Goal: Transaction & Acquisition: Purchase product/service

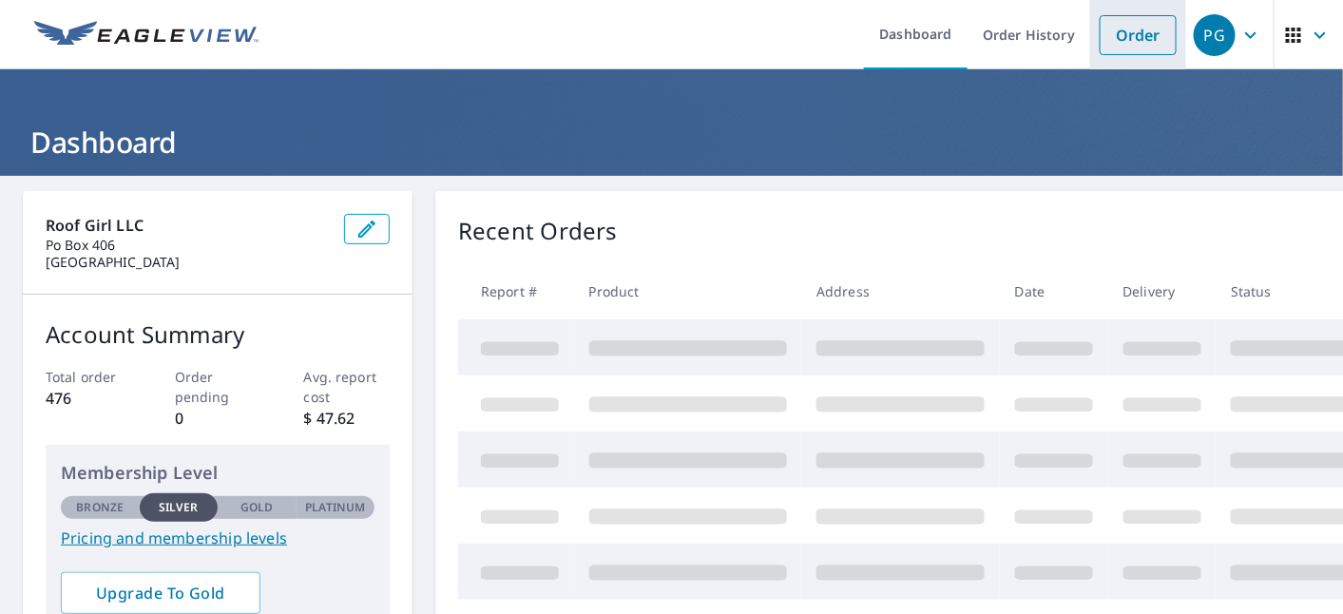
click at [1136, 25] on link "Order" at bounding box center [1138, 35] width 77 height 40
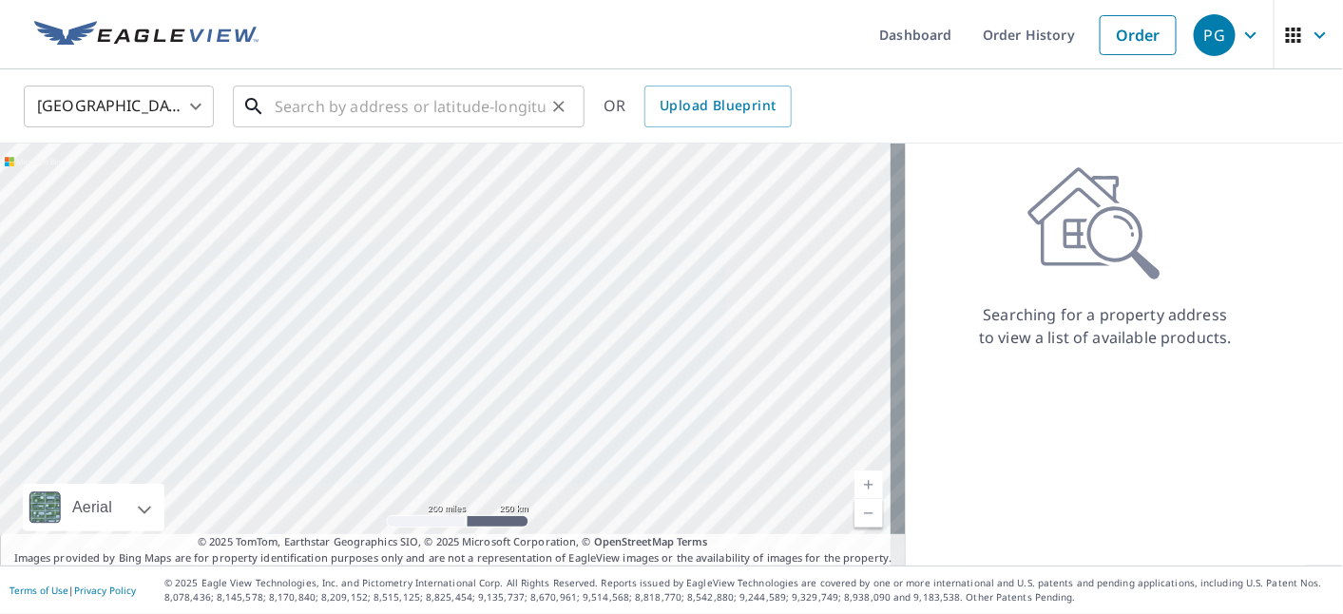
click at [330, 93] on input "text" at bounding box center [410, 106] width 271 height 53
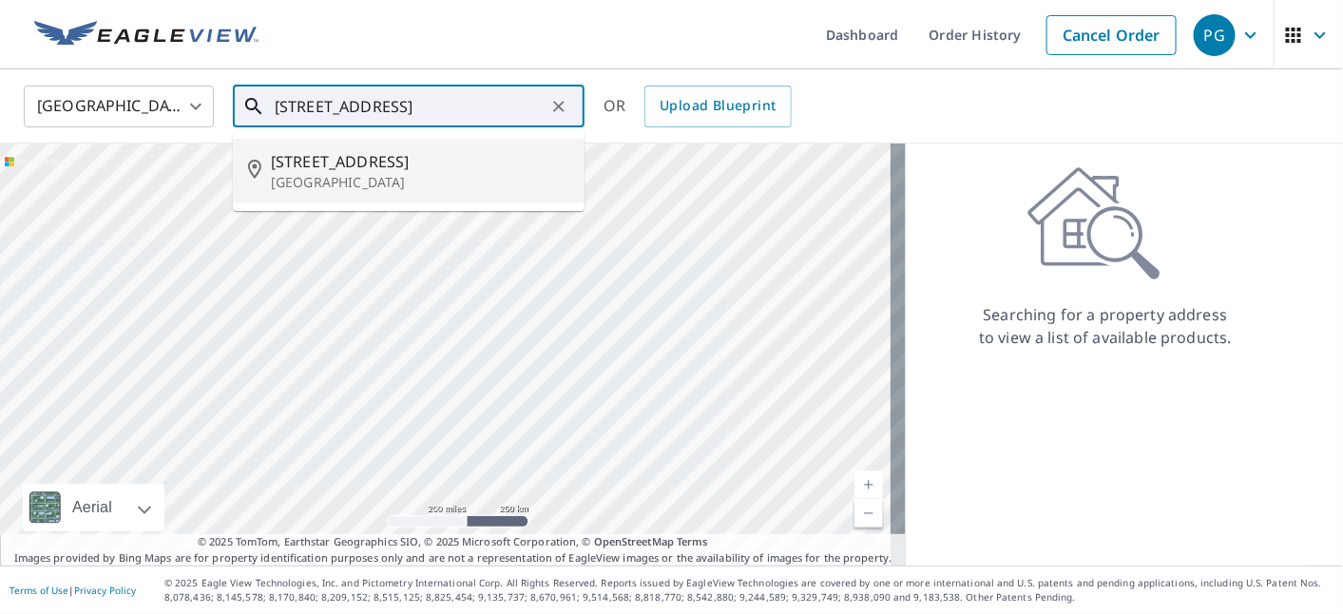
click at [338, 185] on p "[GEOGRAPHIC_DATA]" at bounding box center [420, 182] width 299 height 19
type input "[STREET_ADDRESS]"
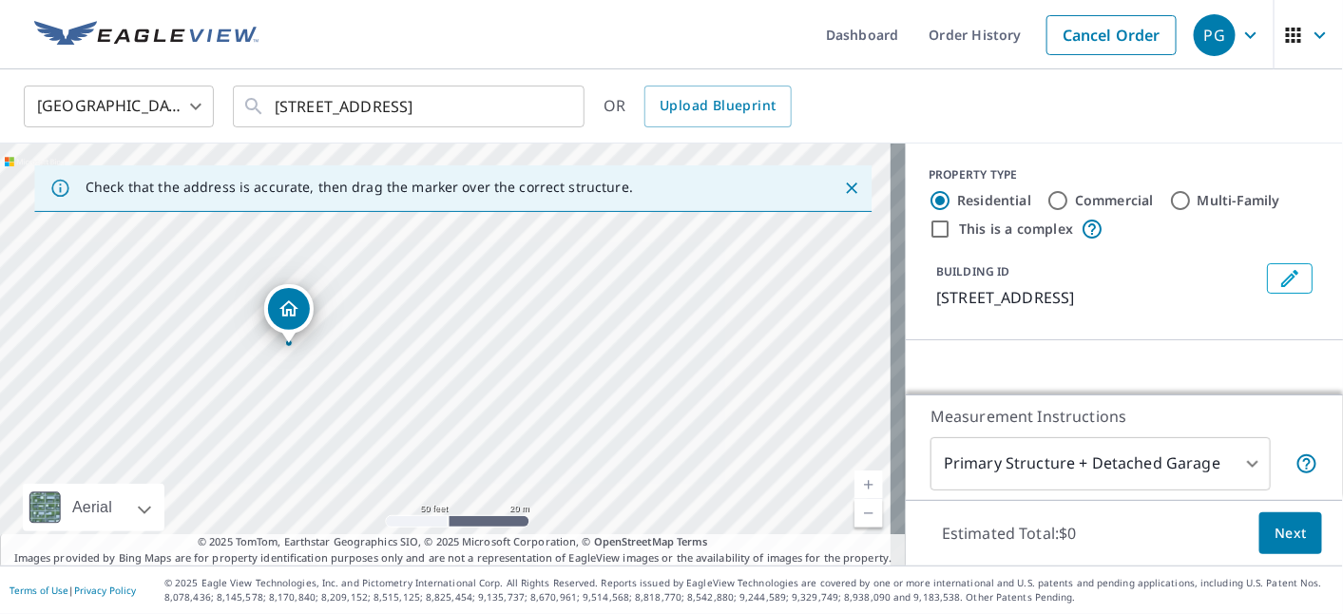
click at [279, 421] on div "[STREET_ADDRESS]" at bounding box center [453, 355] width 906 height 422
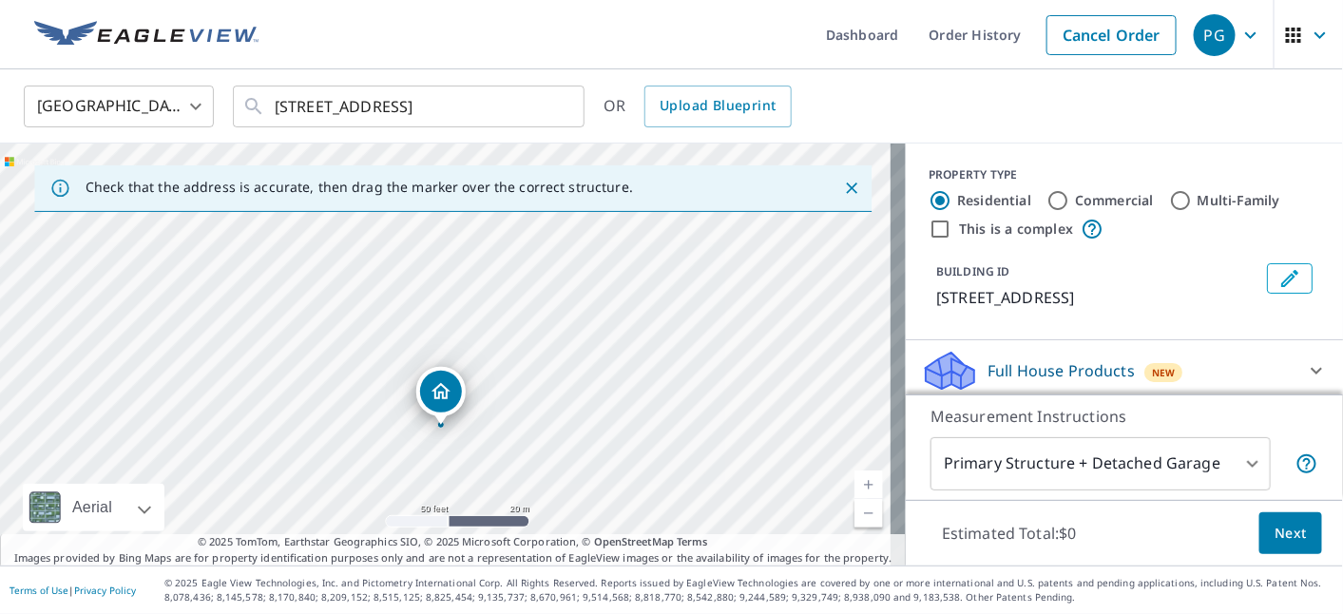
drag, startPoint x: 446, startPoint y: 346, endPoint x: 442, endPoint y: 405, distance: 59.1
click at [1138, 474] on body "PG PG Dashboard Order History Cancel Order PG [GEOGRAPHIC_DATA] [GEOGRAPHIC_DAT…" at bounding box center [671, 307] width 1343 height 614
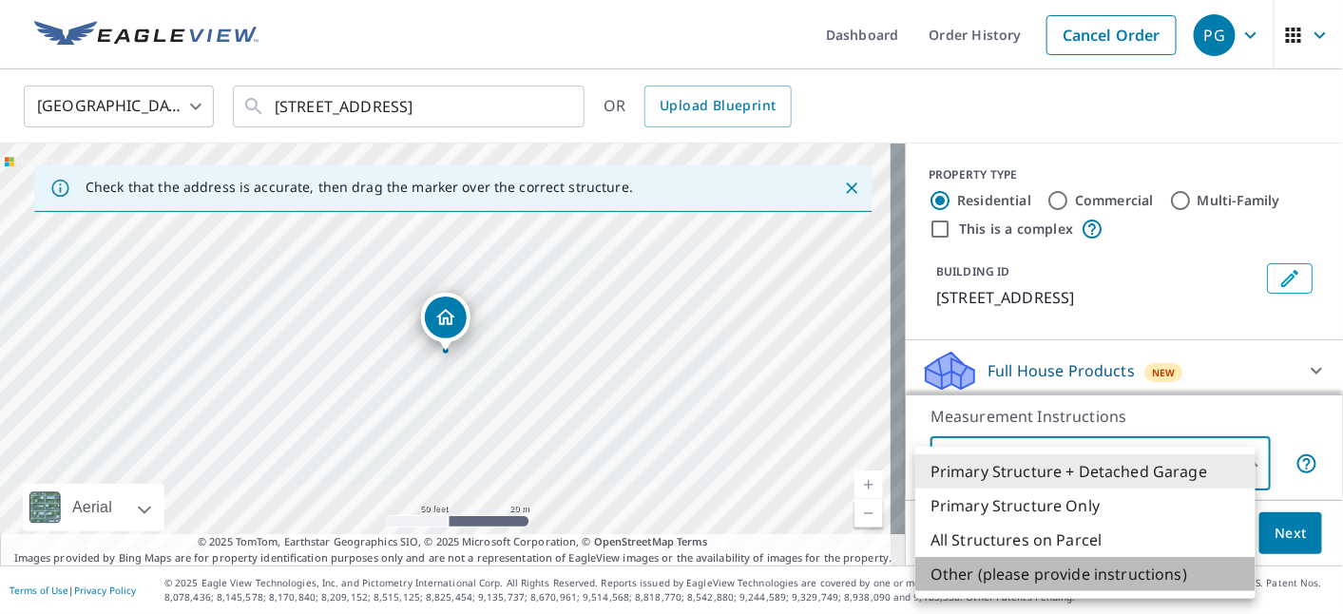
click at [1074, 575] on li "Other (please provide instructions)" at bounding box center [1085, 574] width 340 height 34
type input "5"
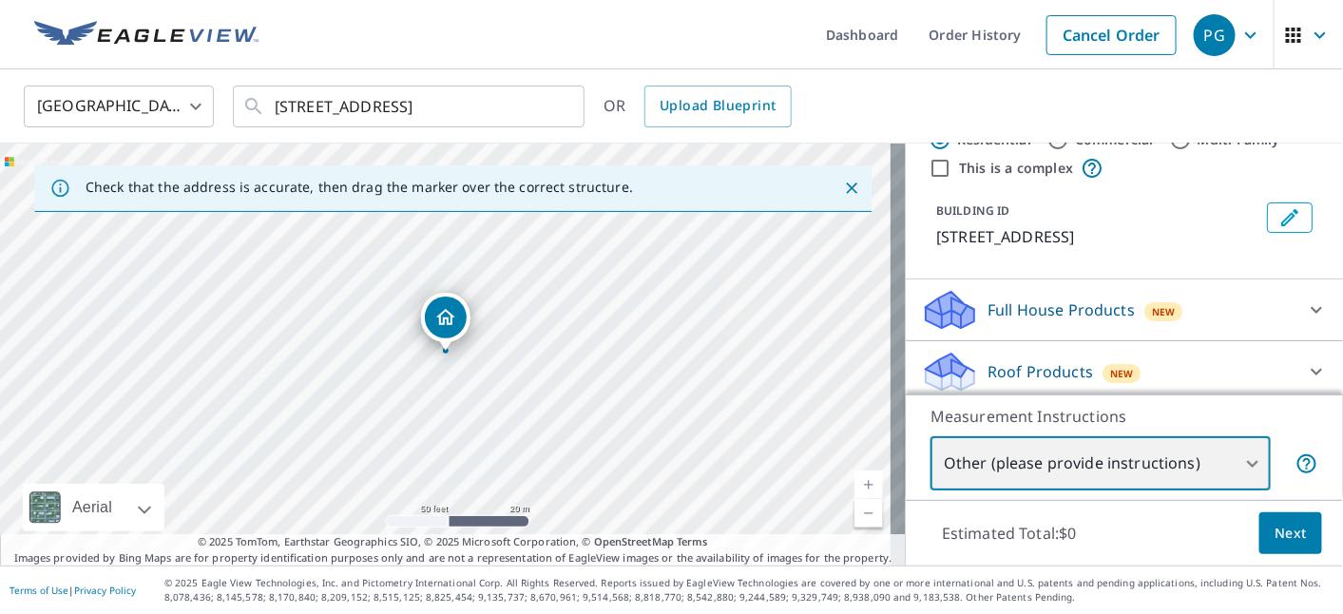
scroll to position [106, 0]
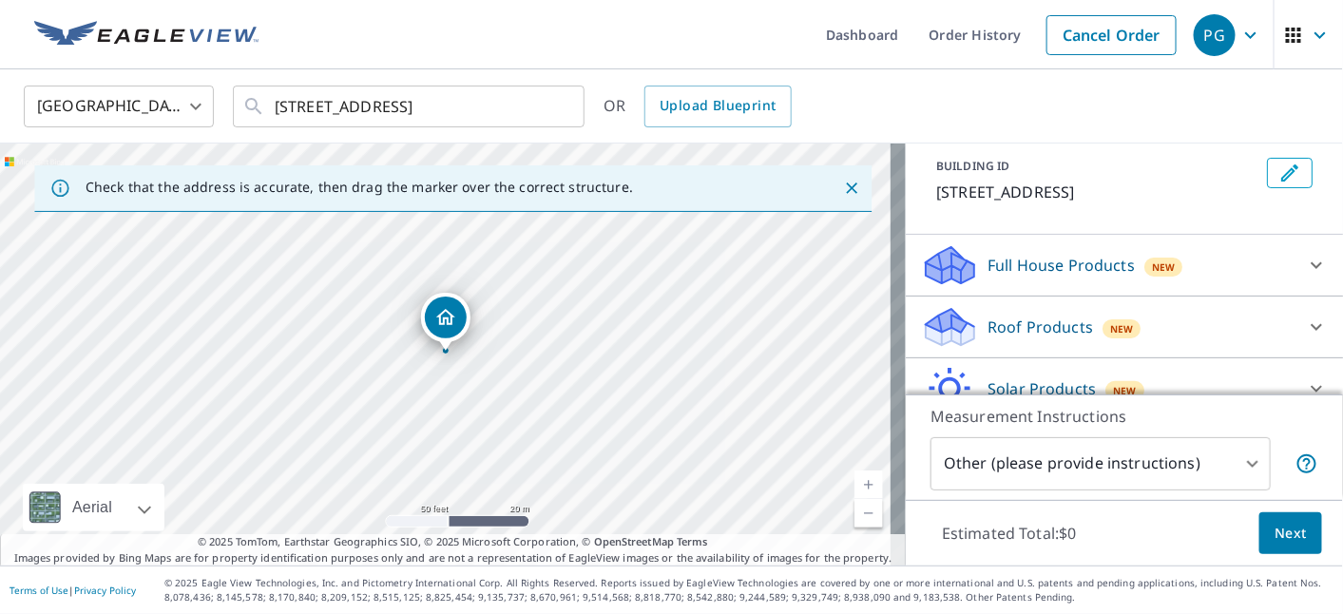
click at [1139, 323] on div "Roof Products New" at bounding box center [1107, 327] width 373 height 45
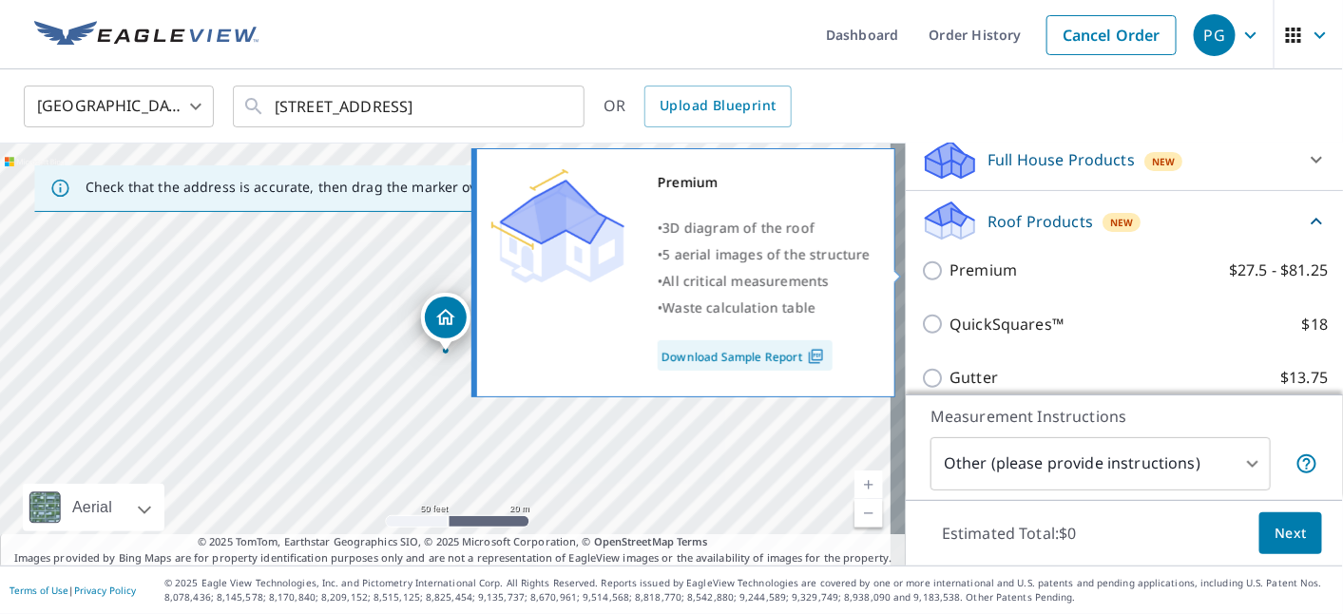
click at [1142, 277] on label "Premium $27.5 - $81.25" at bounding box center [1139, 271] width 378 height 24
click at [950, 277] on input "Premium $27.5 - $81.25" at bounding box center [935, 271] width 29 height 23
checkbox input "true"
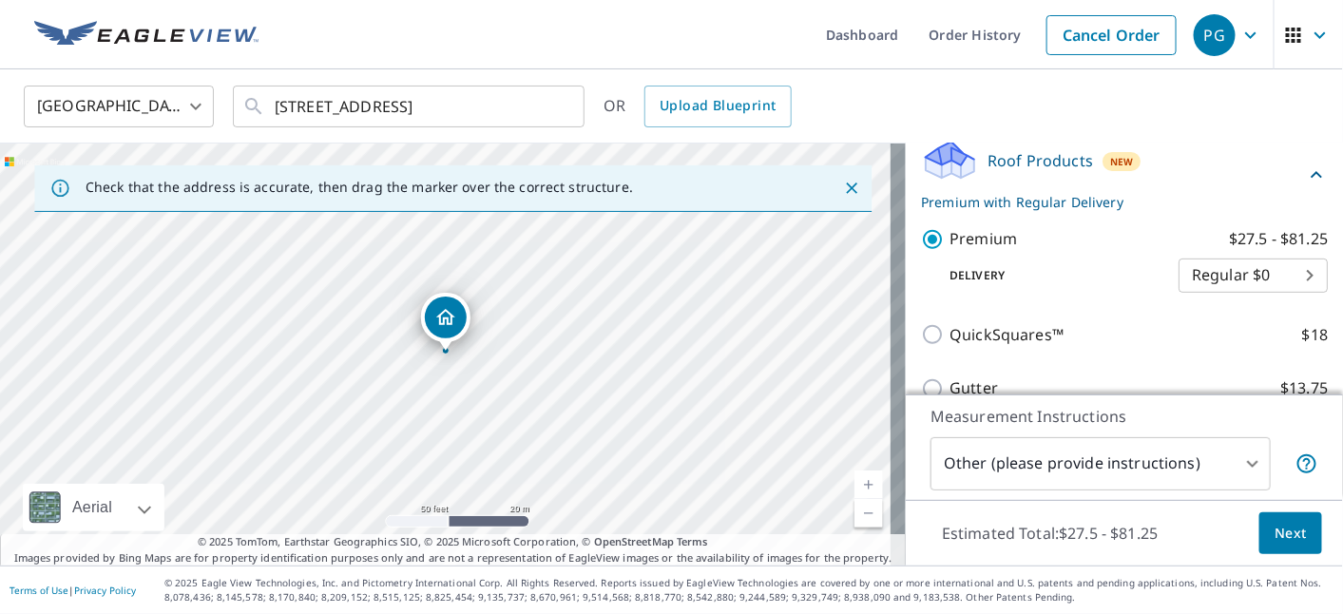
scroll to position [317, 0]
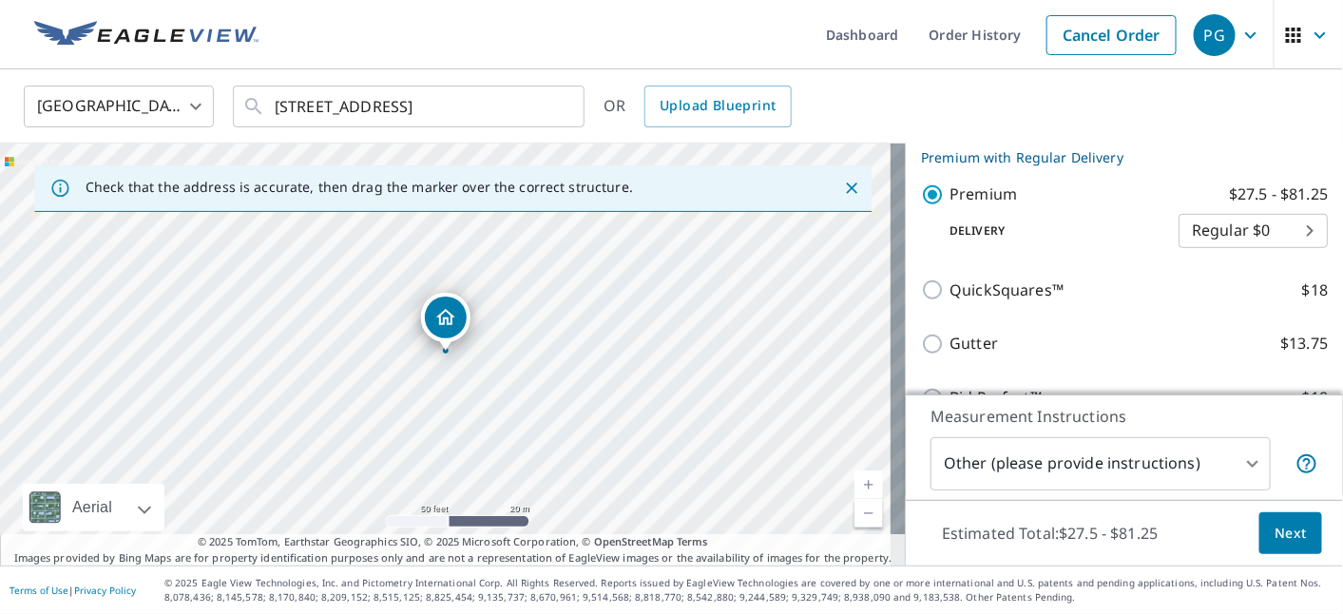
click at [1264, 547] on button "Next" at bounding box center [1291, 533] width 63 height 43
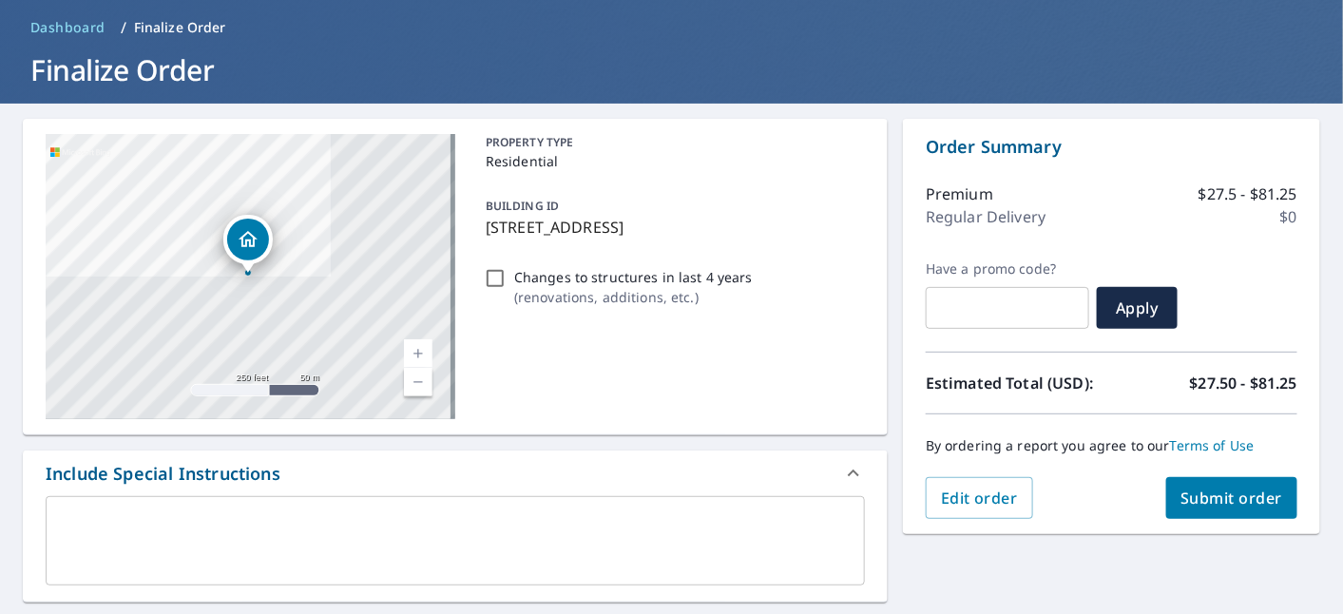
scroll to position [106, 0]
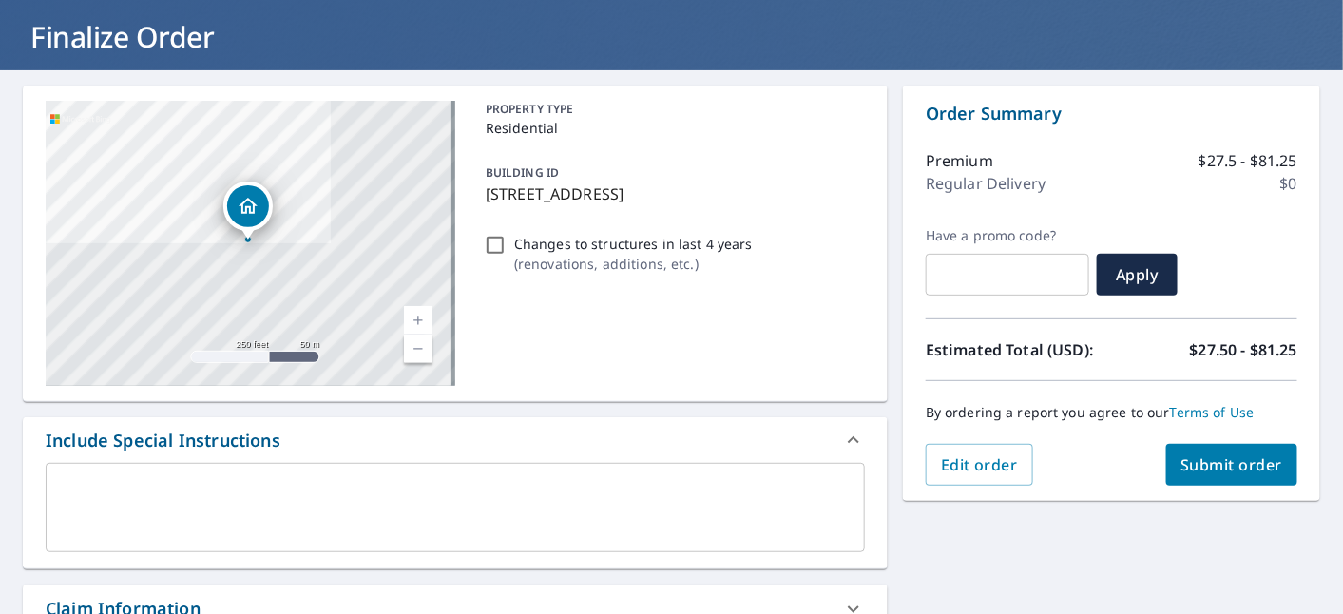
click at [494, 244] on input "Changes to structures in last 4 years ( renovations, additions, etc. )" at bounding box center [495, 245] width 23 height 23
checkbox input "true"
click at [426, 475] on div "x ​" at bounding box center [455, 507] width 819 height 89
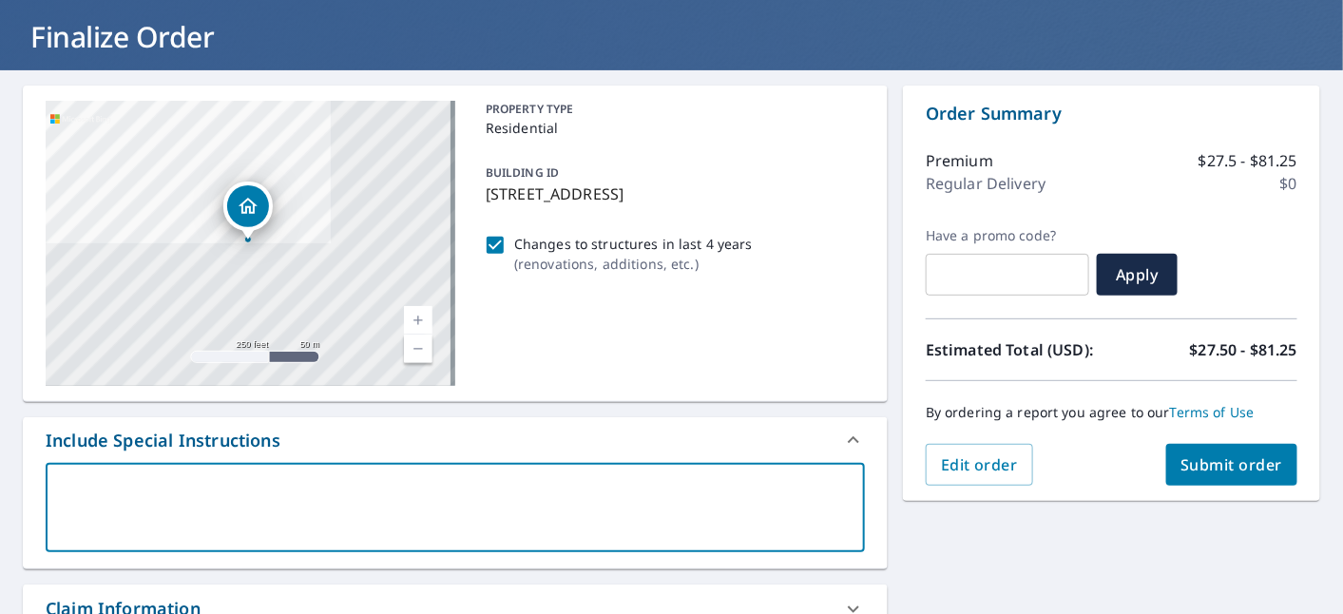
type textarea "W"
type textarea "x"
type textarea "Wa"
type textarea "x"
type textarea "Wan"
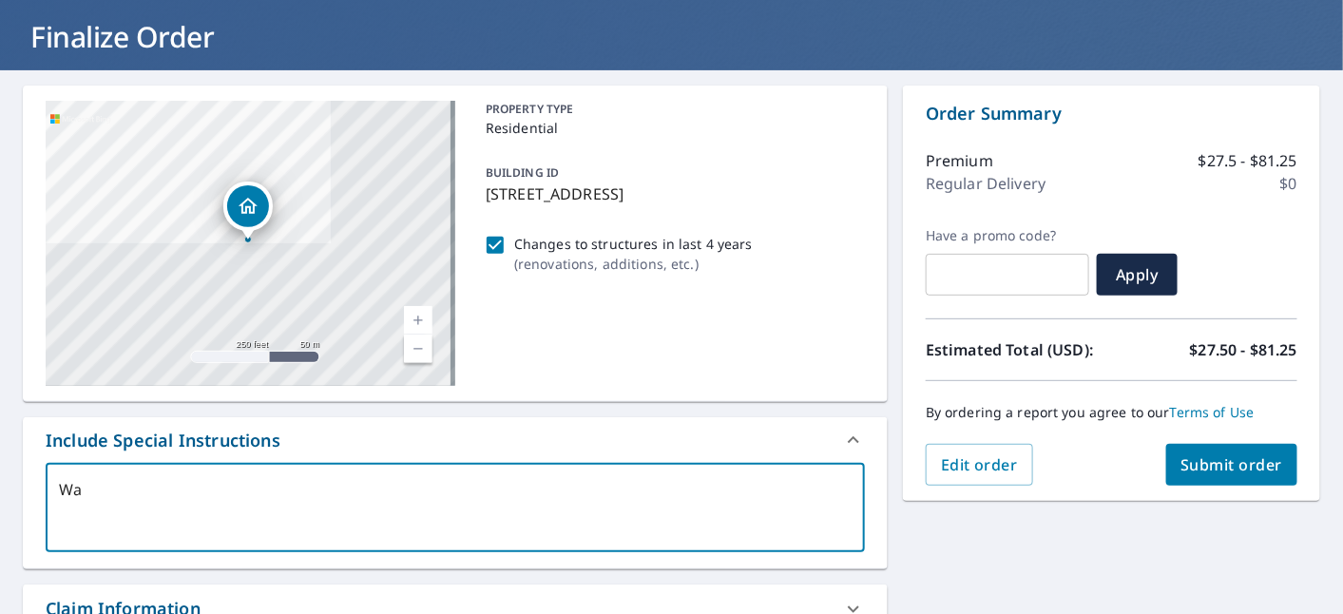
type textarea "x"
type textarea "Want"
type textarea "x"
type textarea "Wanti"
type textarea "x"
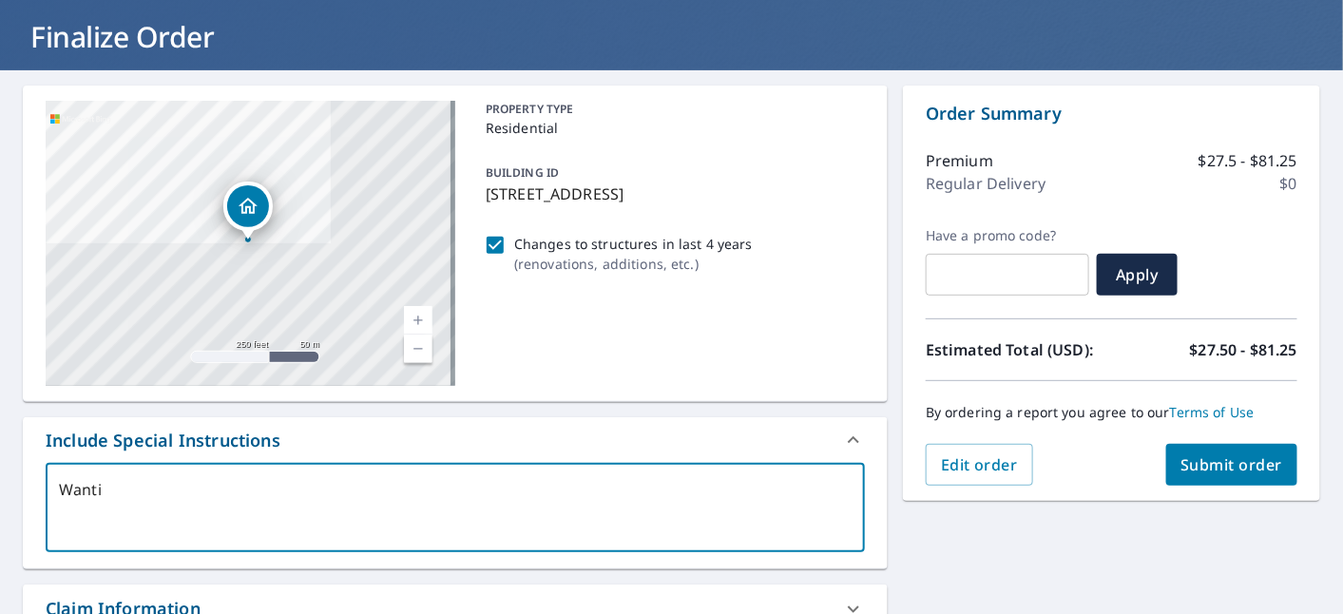
type textarea "Wantin"
type textarea "x"
type textarea "Wanting"
type textarea "x"
type textarea "Wanting"
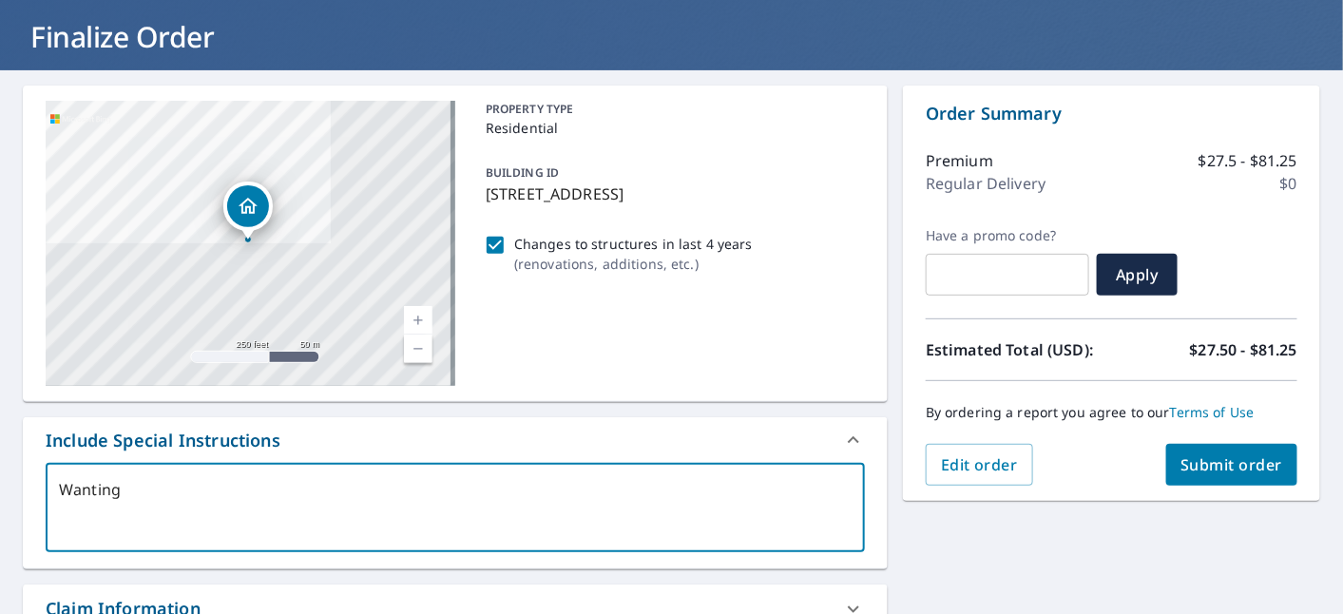
type textarea "x"
type textarea "Wanting m"
type textarea "x"
type textarea "Wanting me"
type textarea "x"
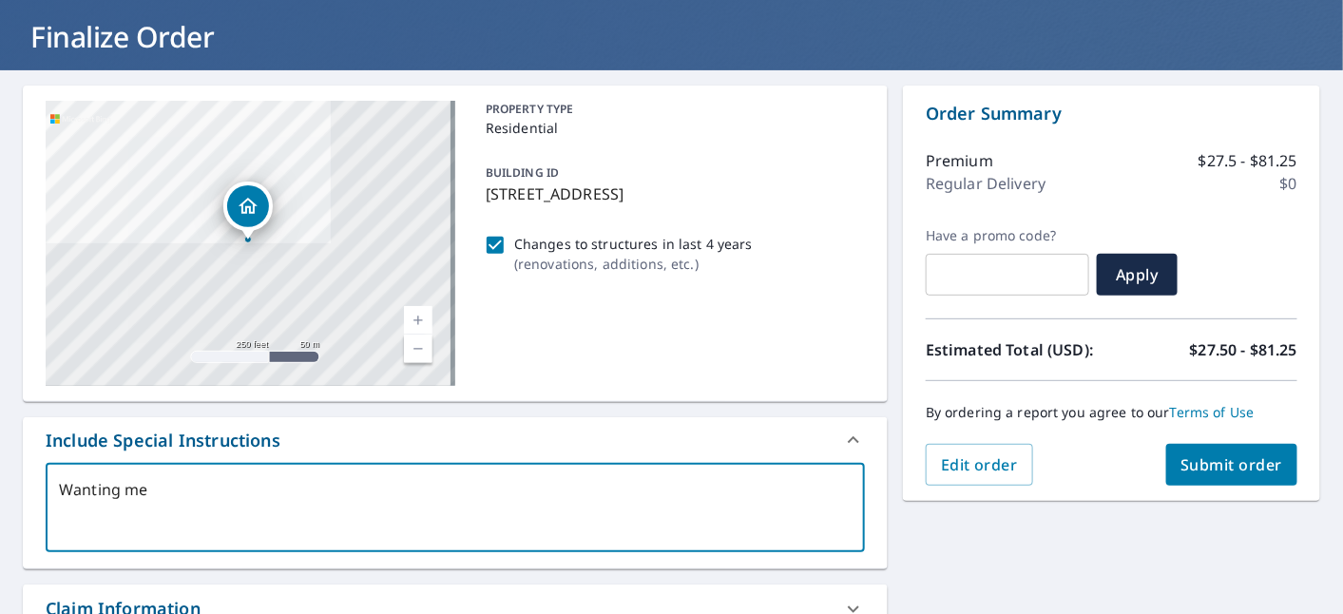
type textarea "Wanting mea"
type textarea "x"
type textarea "Wanting meas"
type textarea "x"
type textarea "Wanting measu"
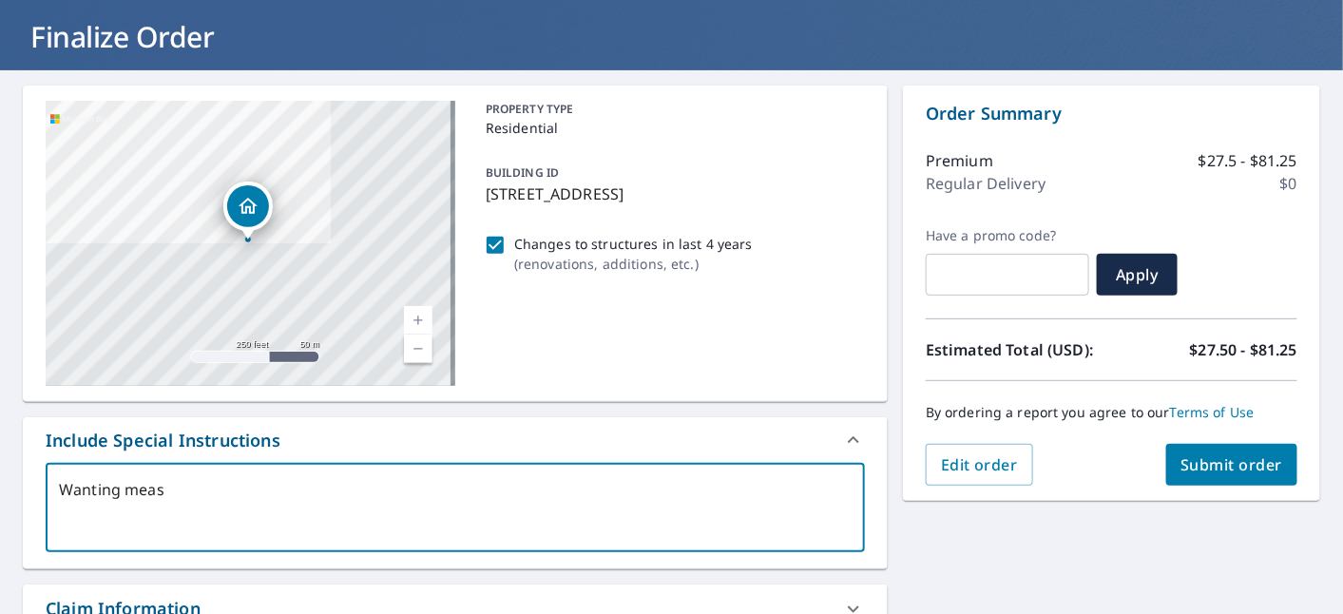
type textarea "x"
type textarea "Wanting measur"
type textarea "x"
type textarea "Wanting measure"
type textarea "x"
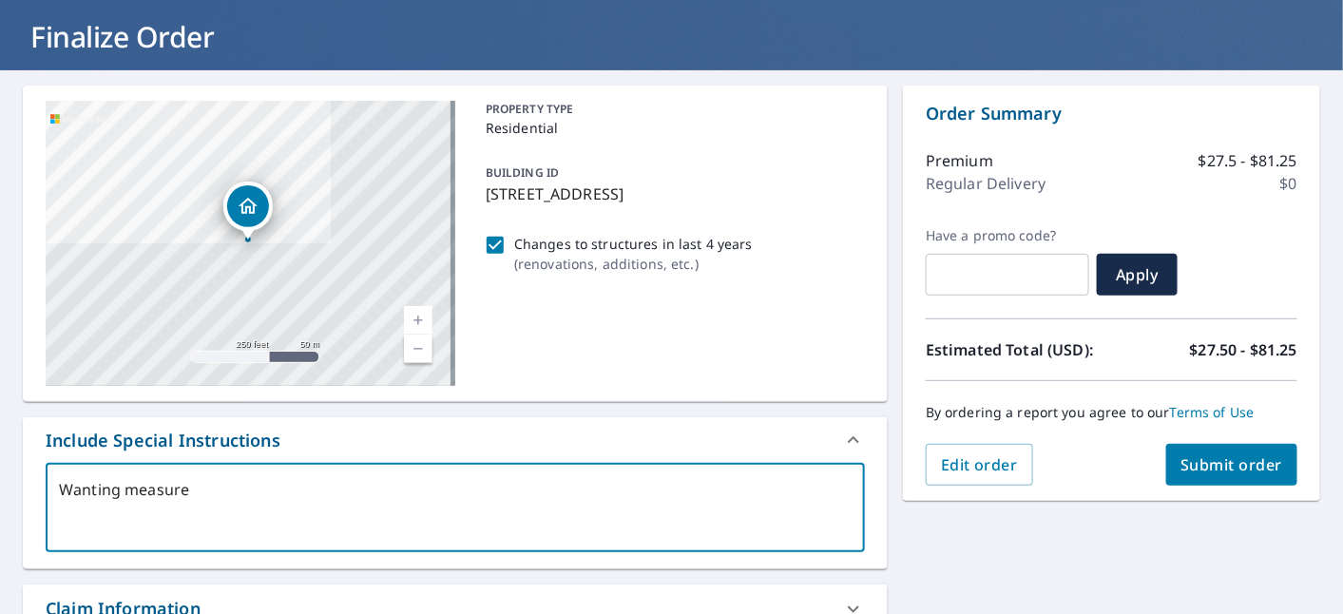
type textarea "Wanting measurem"
type textarea "x"
type textarea "Wanting measureme"
type textarea "x"
type textarea "Wanting measuremen"
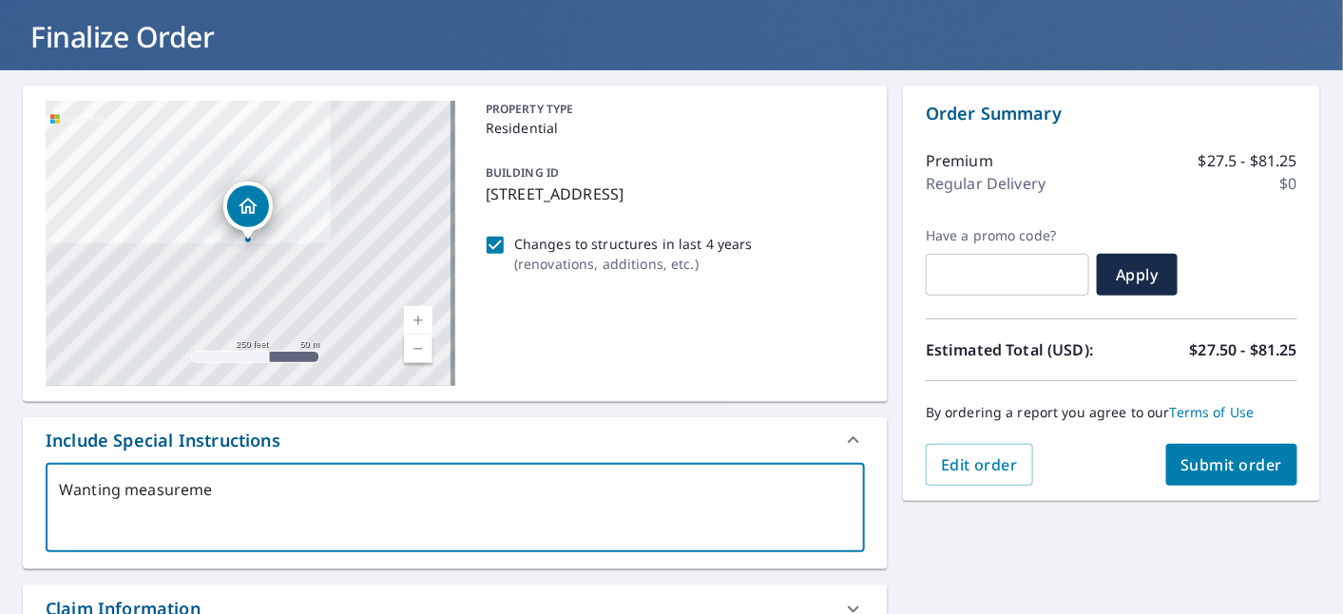
type textarea "x"
type textarea "Wanting measurement"
type textarea "x"
type textarea "Wanting measurements"
type textarea "x"
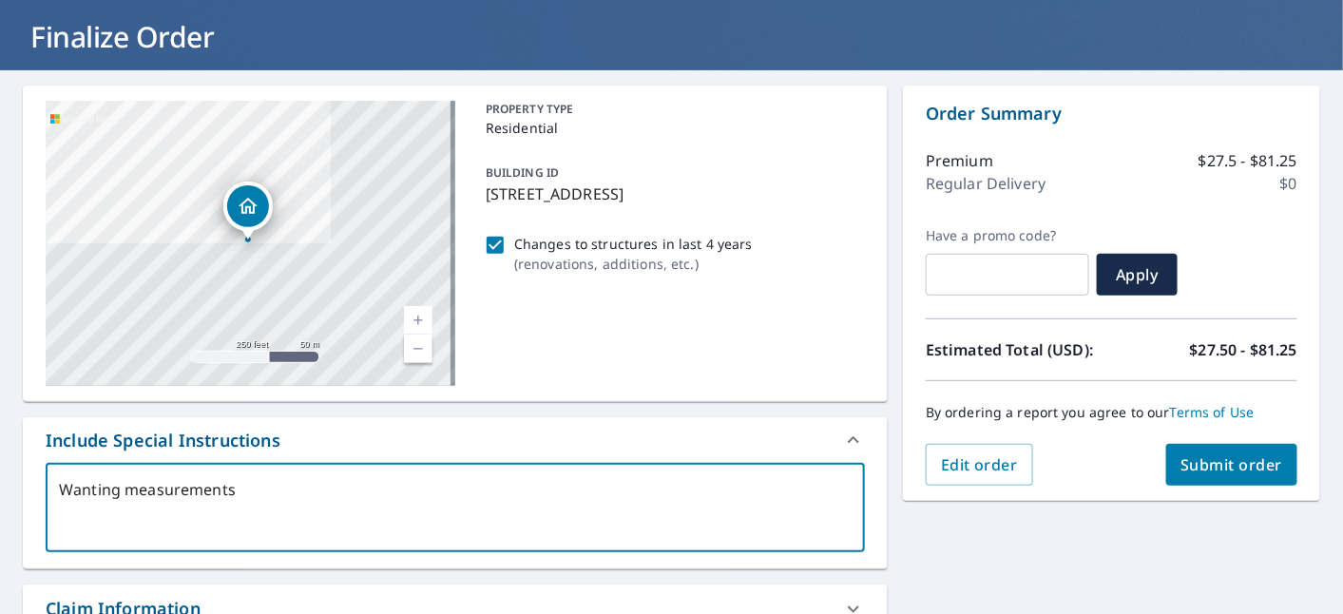
type textarea "Wanting measurements"
type textarea "x"
type textarea "Wanting measurements o"
type textarea "x"
type textarea "Wanting measurements on"
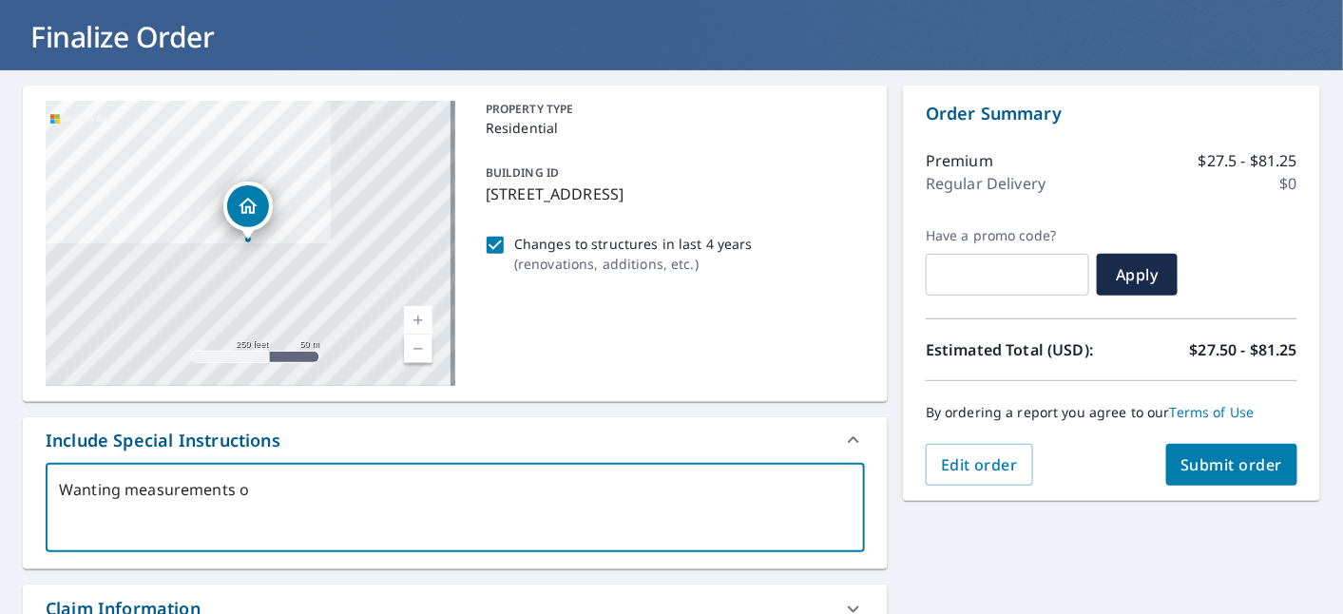
type textarea "x"
type textarea "Wanting measurements on"
type textarea "x"
type textarea "Wanting measurements on t"
type textarea "x"
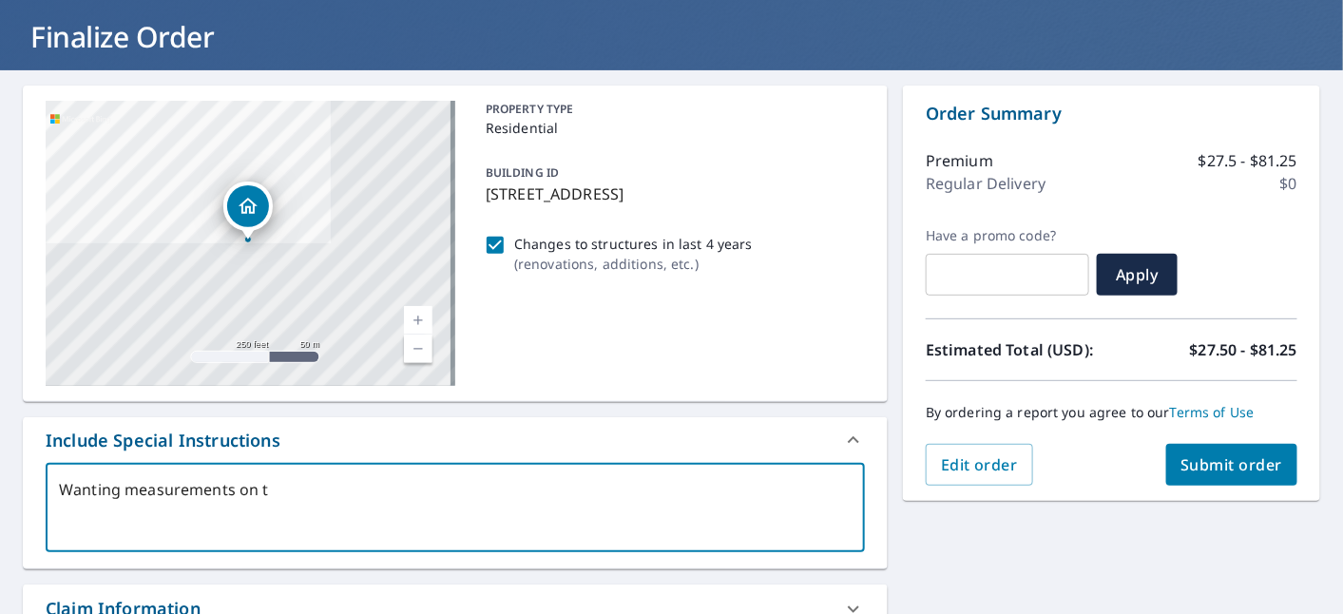
type textarea "Wanting measurements on th"
type textarea "x"
type textarea "Wanting measurements on the"
type textarea "x"
type textarea "Wanting measurements on the"
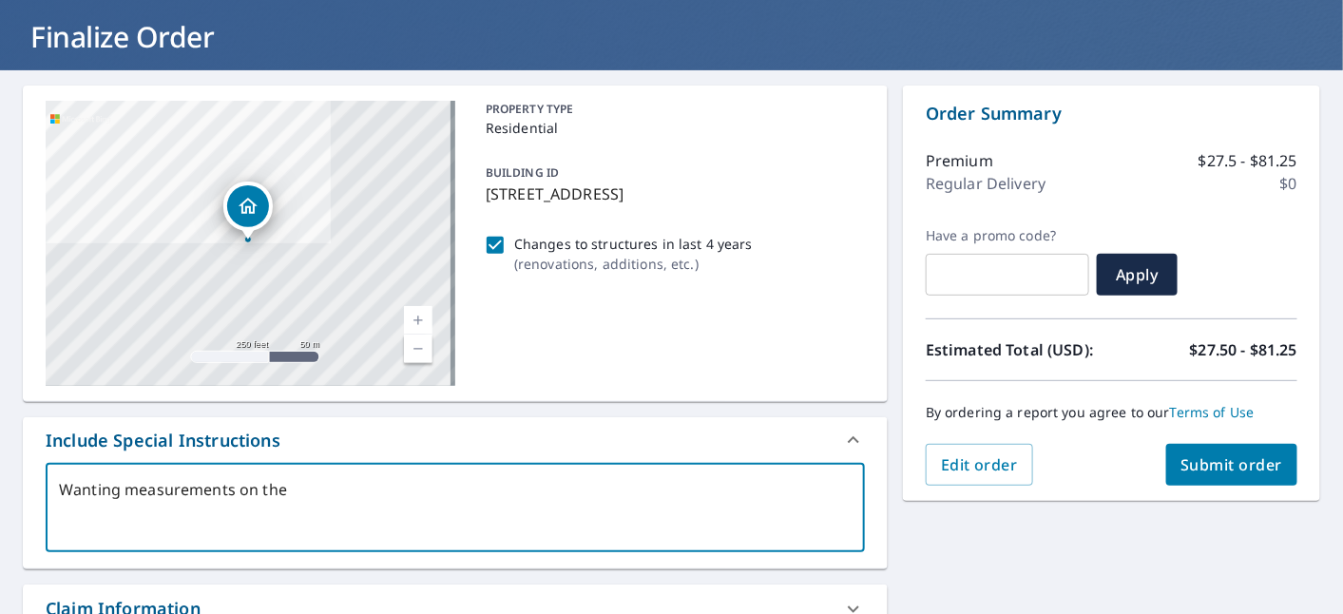
type textarea "x"
type textarea "Wanting measurements on the d"
type textarea "x"
type textarea "Wanting measurements on the de"
type textarea "x"
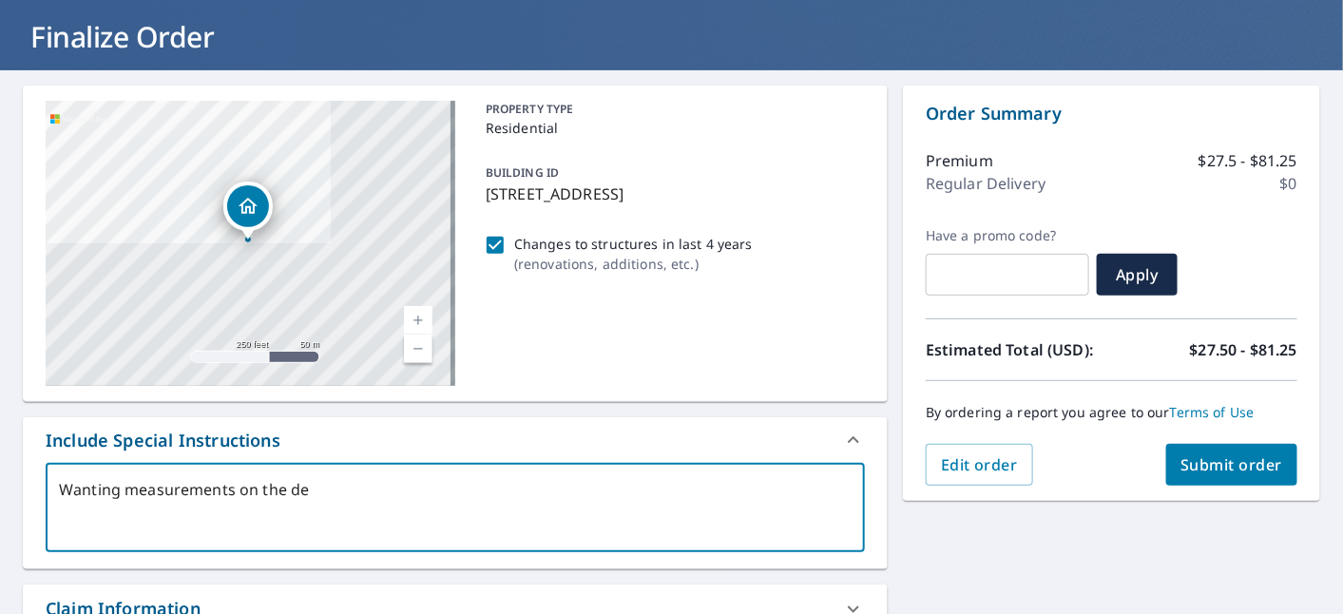
type textarea "Wanting measurements on the det"
type textarea "x"
type textarea "Wanting measurements on the deta"
type textarea "x"
type textarea "Wanting measurements on the detac"
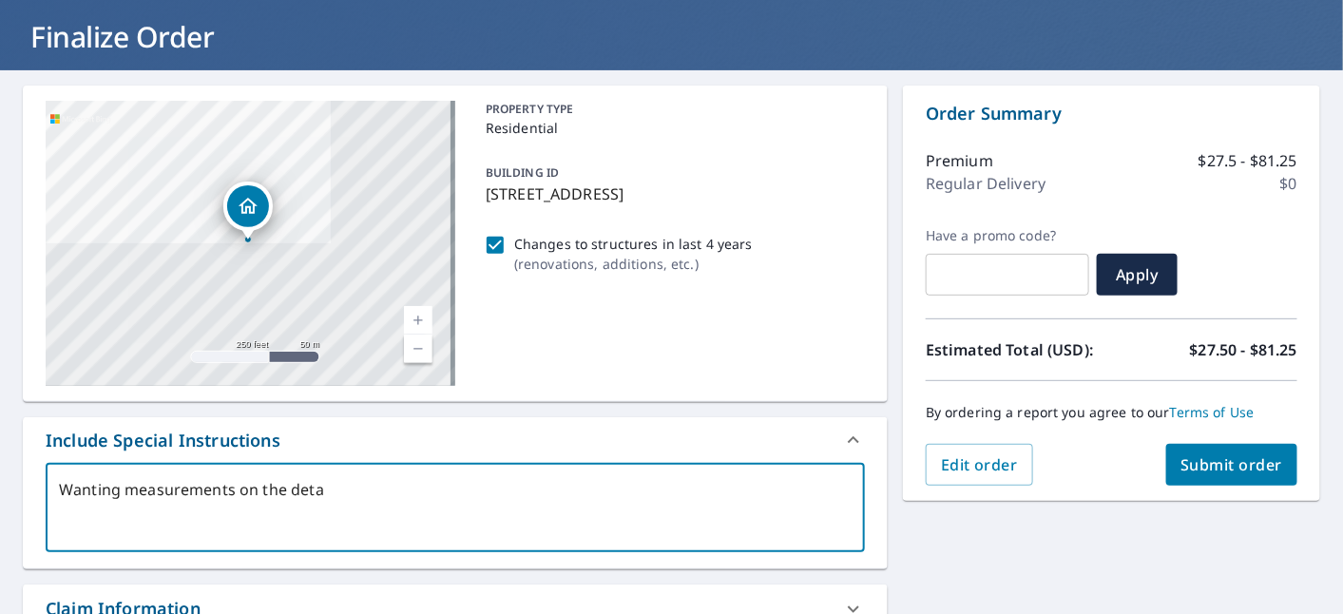
type textarea "x"
type textarea "Wanting measurements on the detach"
type textarea "x"
type textarea "Wanting measurements on the detache"
type textarea "x"
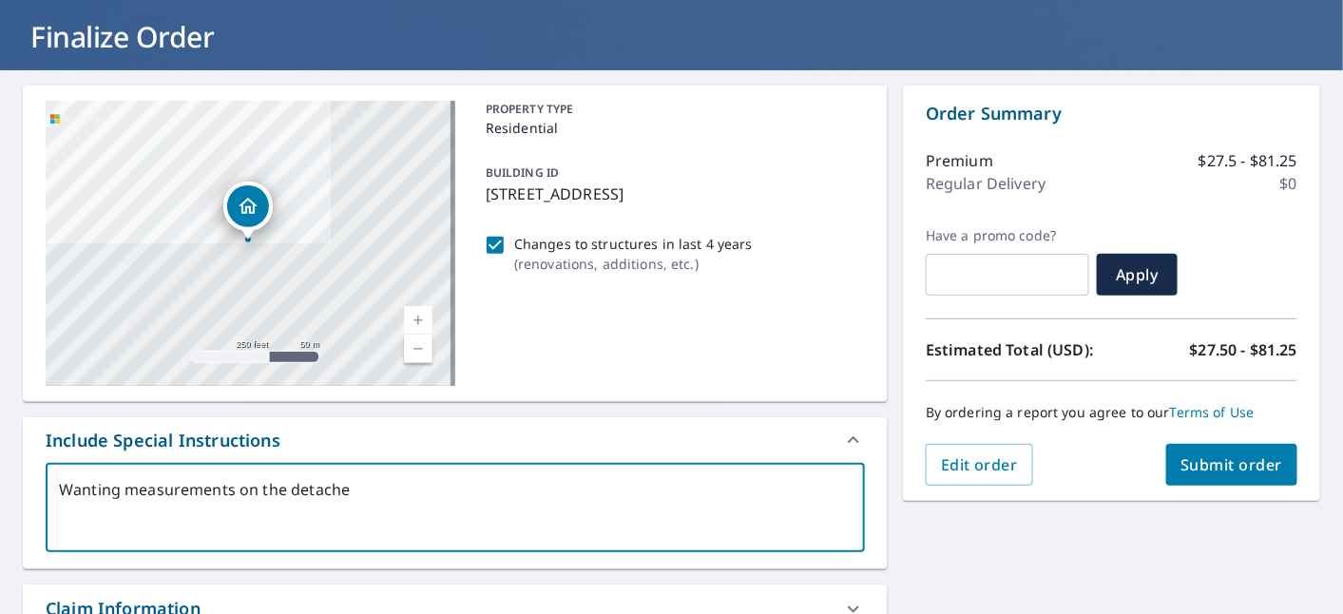
type textarea "Wanting measurements on the detached"
type textarea "x"
type textarea "Wanting measurements on the detached"
type textarea "x"
type textarea "Wanting measurements on the detached g"
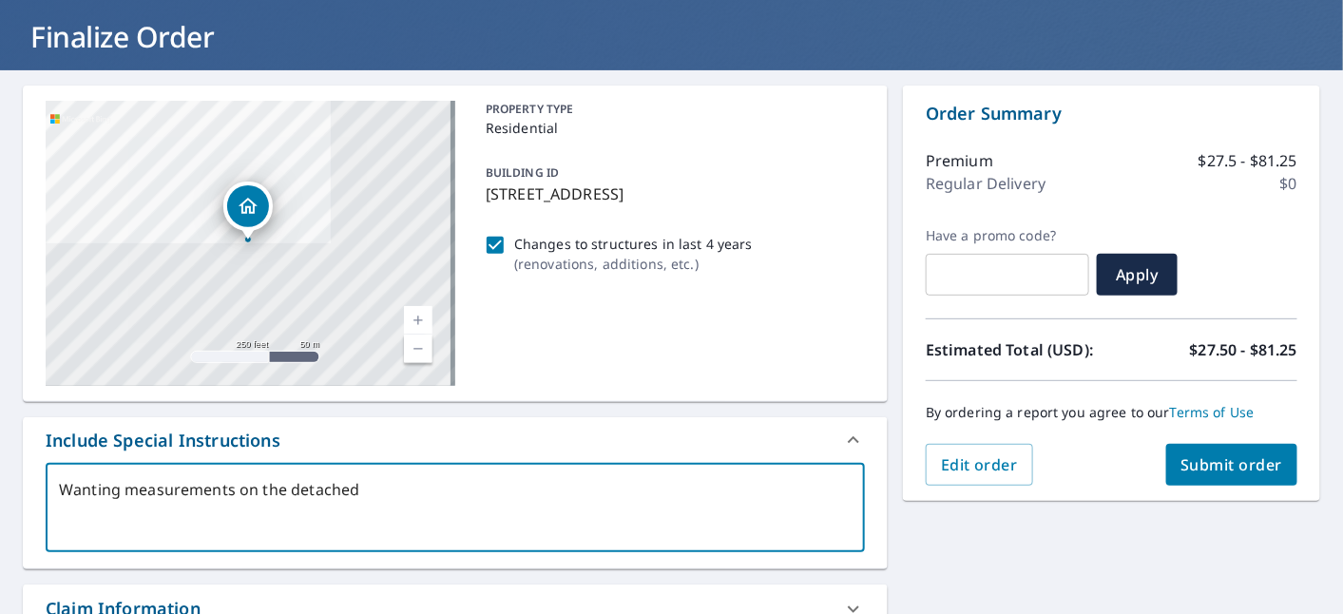
type textarea "x"
type textarea "Wanting measurements on the detached ga"
type textarea "x"
type textarea "Wanting measurements on the detached gar"
type textarea "x"
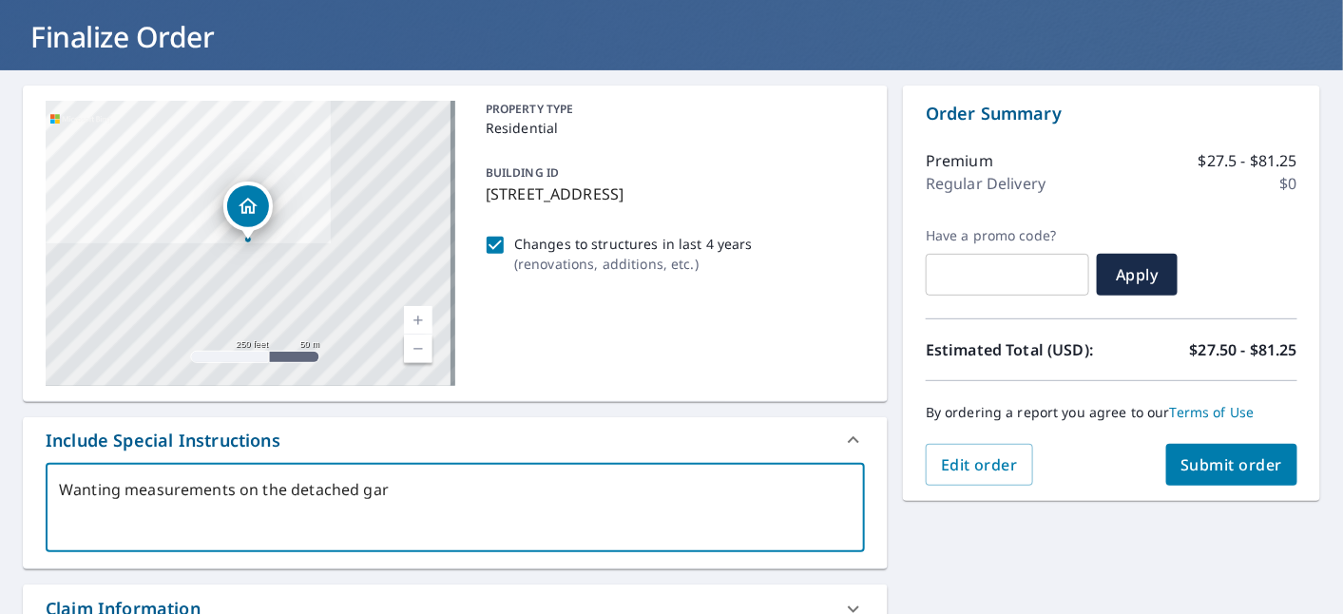
type textarea "Wanting measurements on the detached gara"
type textarea "x"
type textarea "Wanting measurements on the detached garag"
type textarea "x"
type textarea "Wanting measurements on the detached garage"
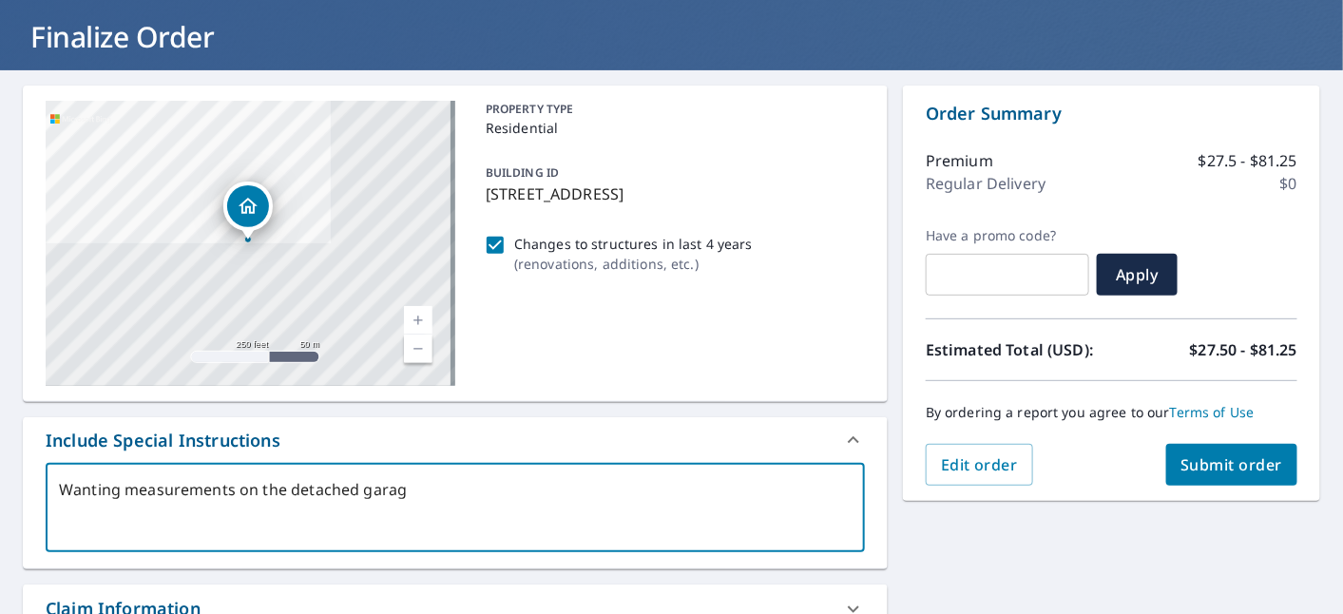
type textarea "x"
type textarea "Wanting measurements on the detached garage,"
type textarea "x"
type textarea "Wanting measurements on the detached garage,"
type textarea "x"
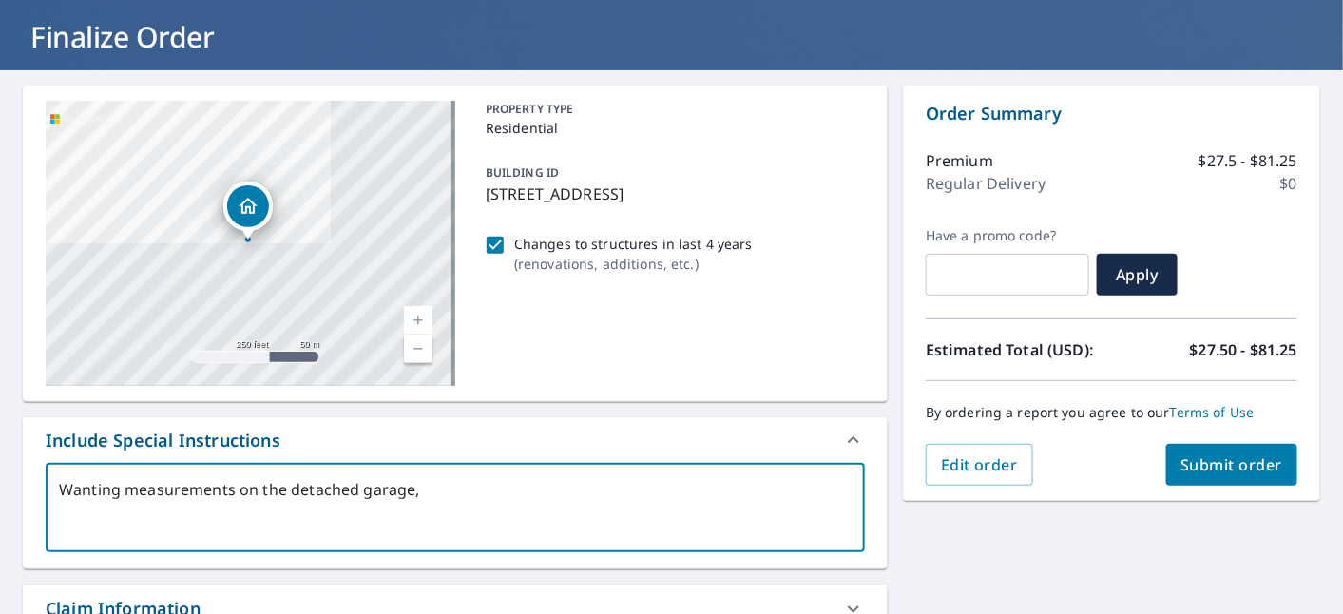
type textarea "Wanting measurements on the detached garage, p"
type textarea "x"
type textarea "Wanting measurements on the detached garage, pe"
type textarea "x"
type textarea "Wanting measurements on the detached garage, pen"
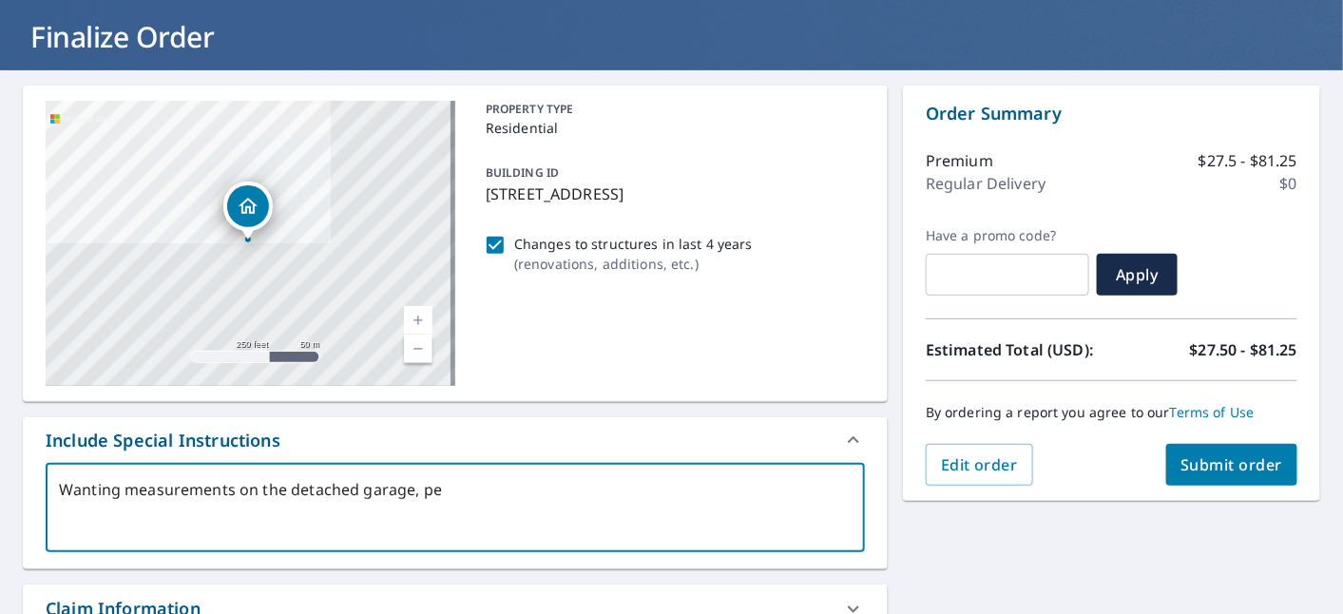
type textarea "x"
type textarea "Wanting measurements on the detached garage, pe"
type textarea "x"
type textarea "Wanting measurements on the detached garage, p"
type textarea "x"
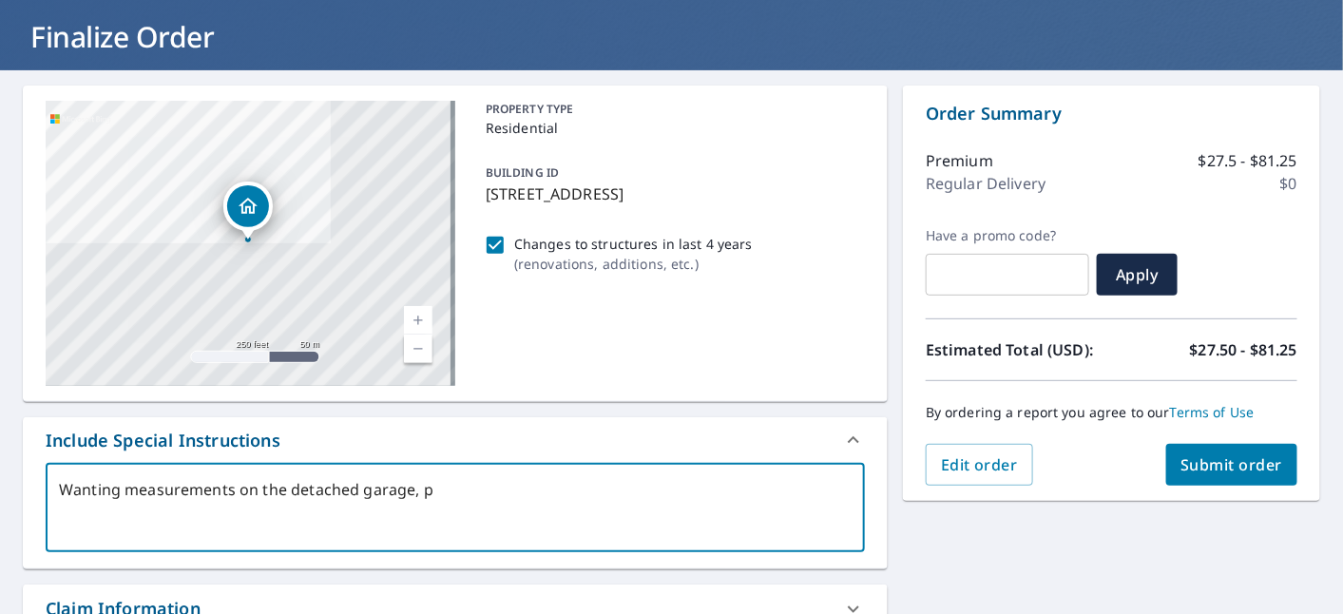
type textarea "Wanting measurements on the detached garage, pi"
type textarea "x"
type textarea "Wanting measurements on the detached garage, pin"
type textarea "x"
type textarea "Wanting measurements on the detached garage, pin i"
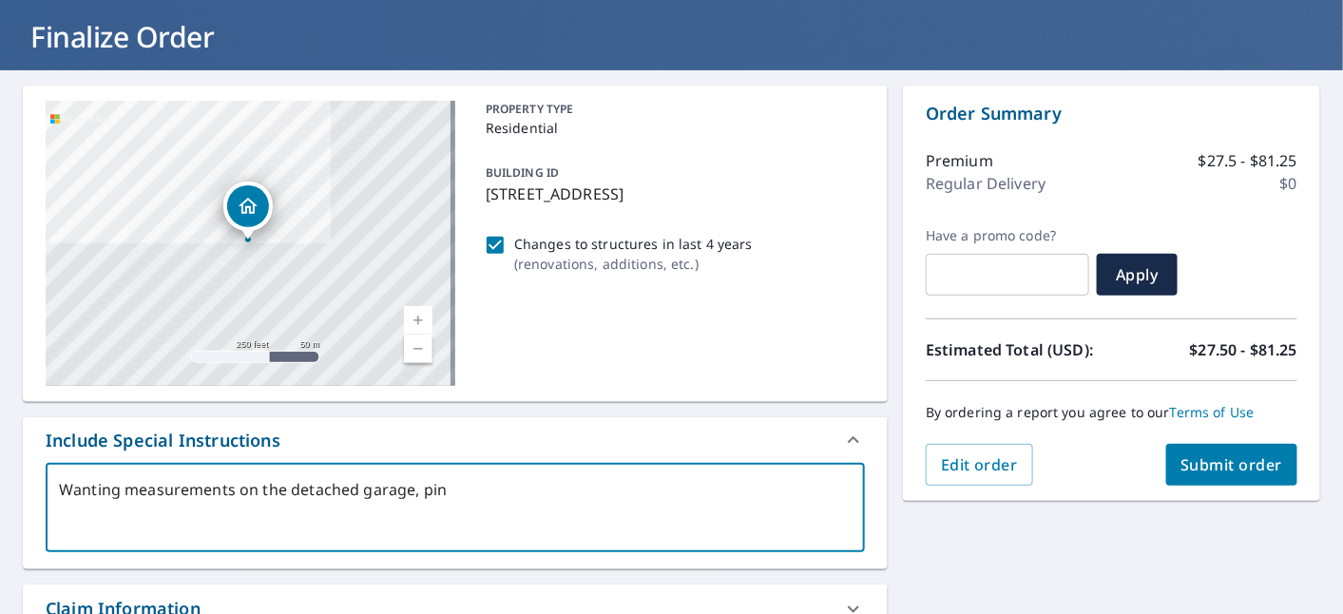
type textarea "x"
type textarea "Wanting measurements on the detached garage, pin is"
type textarea "x"
type textarea "Wanting measurements on the detached garage, pin is"
type textarea "x"
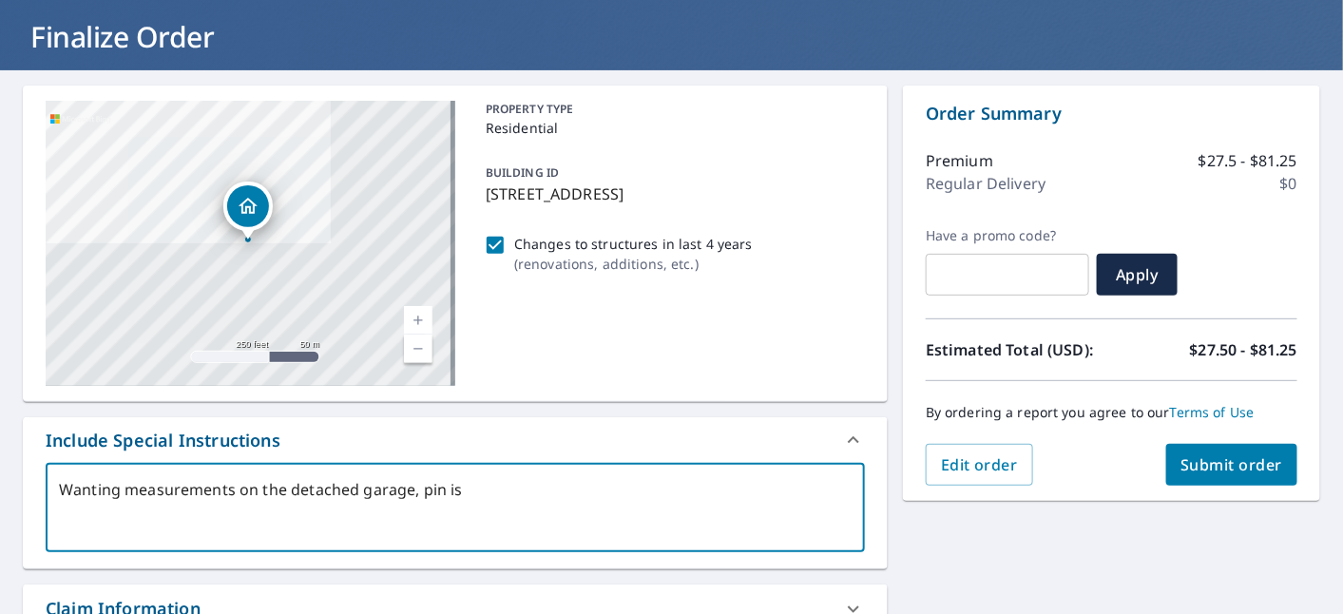
type textarea "Wanting measurements on the detached garage, pin is d"
type textarea "x"
type textarea "Wanting measurements on the detached garage, pin is dr"
type textarea "x"
type textarea "Wanting measurements on the detached garage, pin is dro"
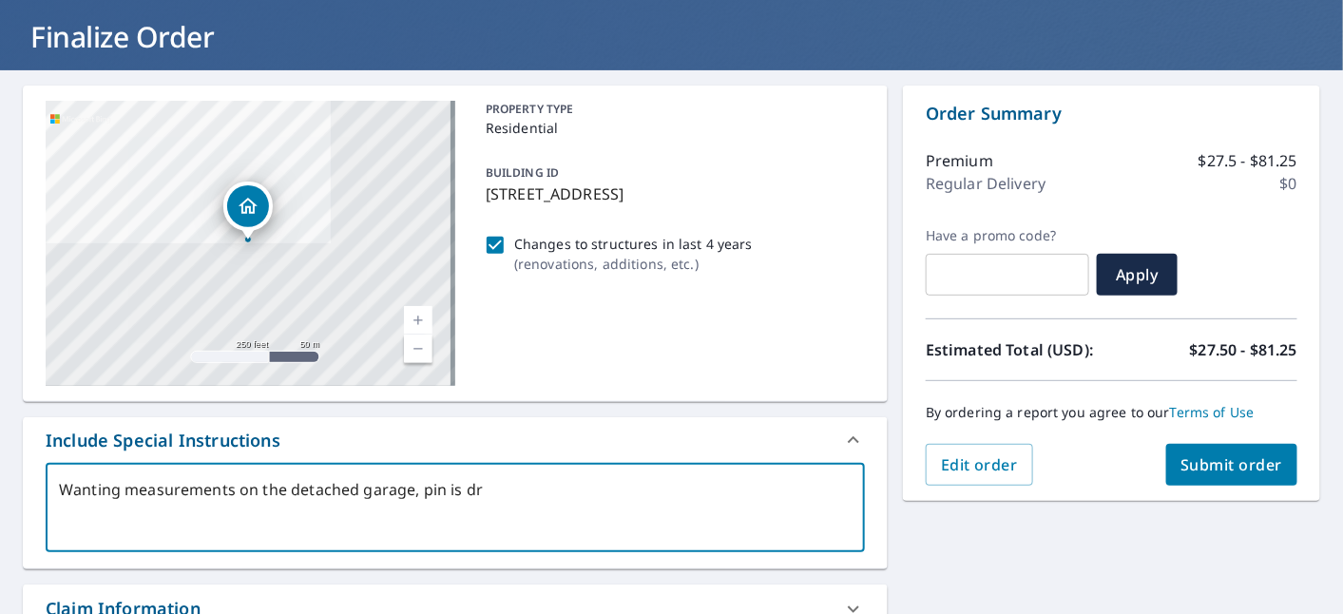
type textarea "x"
type textarea "Wanting measurements on the detached garage, pin is drop"
type textarea "x"
type textarea "Wanting measurements on the detached garage, pin is [PERSON_NAME]"
type textarea "x"
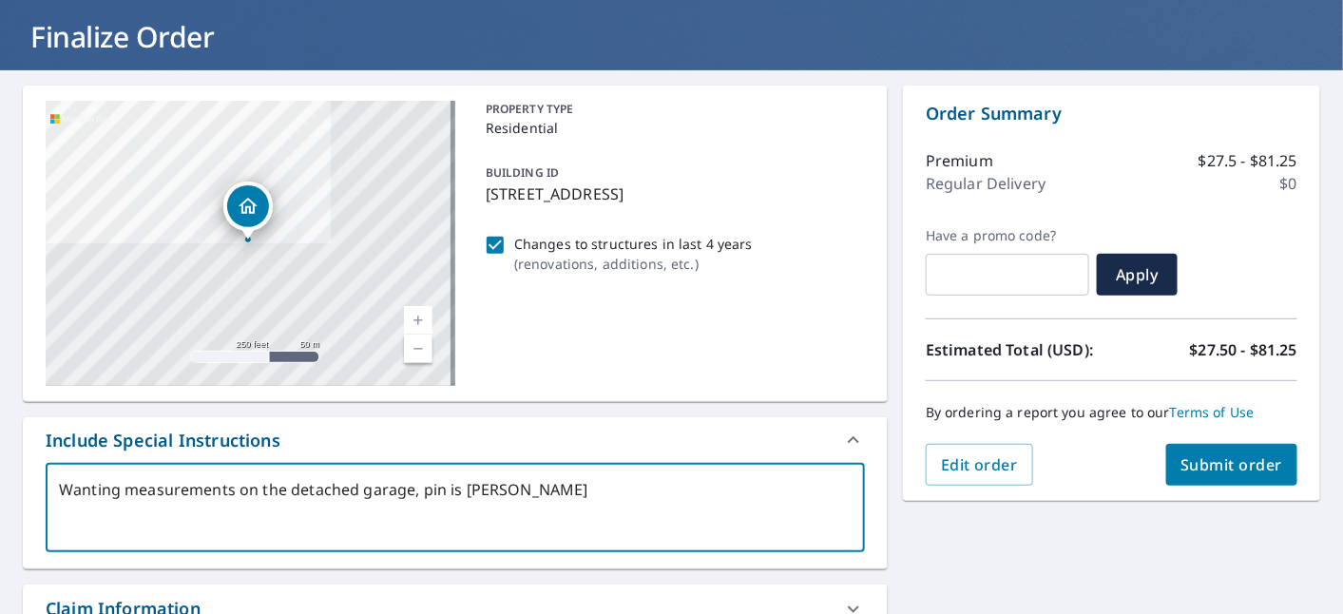
type textarea "Wanting measurements on the detached garage, pin is droppe"
type textarea "x"
type textarea "Wanting measurements on the detached garage, pin is dropped"
type textarea "x"
type textarea "Wanting measurements on the detached garage, pin is dropped"
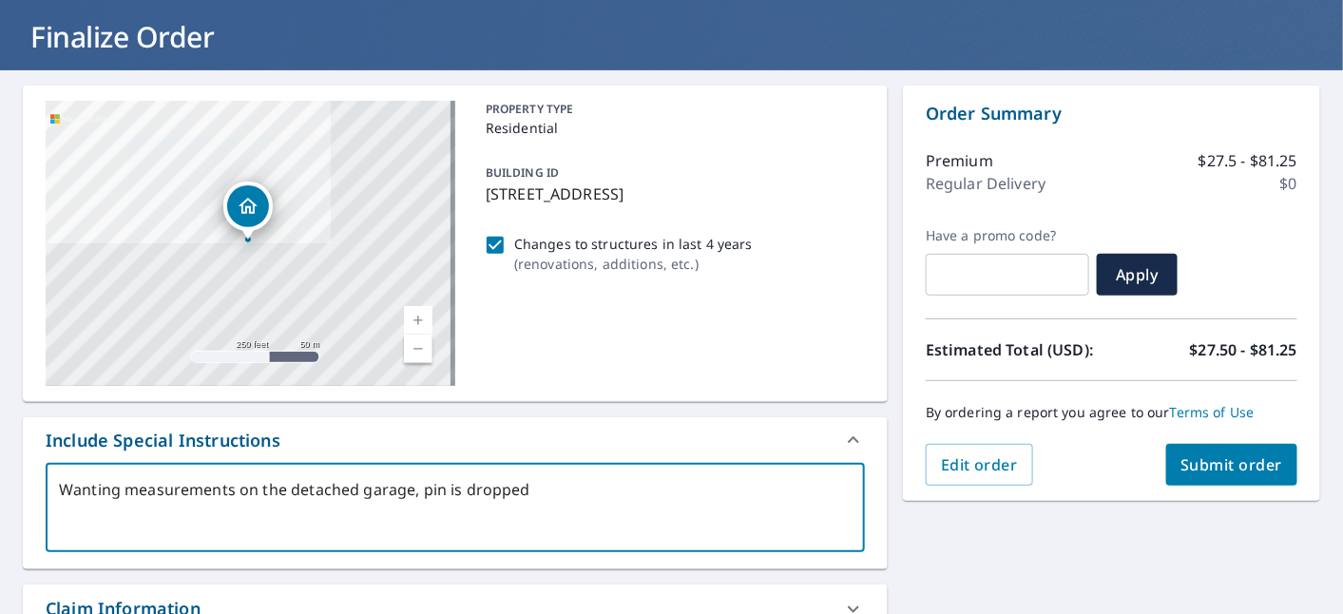
type textarea "x"
type textarea "Wanting measurements on the detached garage, pin is dropped o"
type textarea "x"
type textarea "Wanting measurements on the detached garage, pin is dropped on"
type textarea "x"
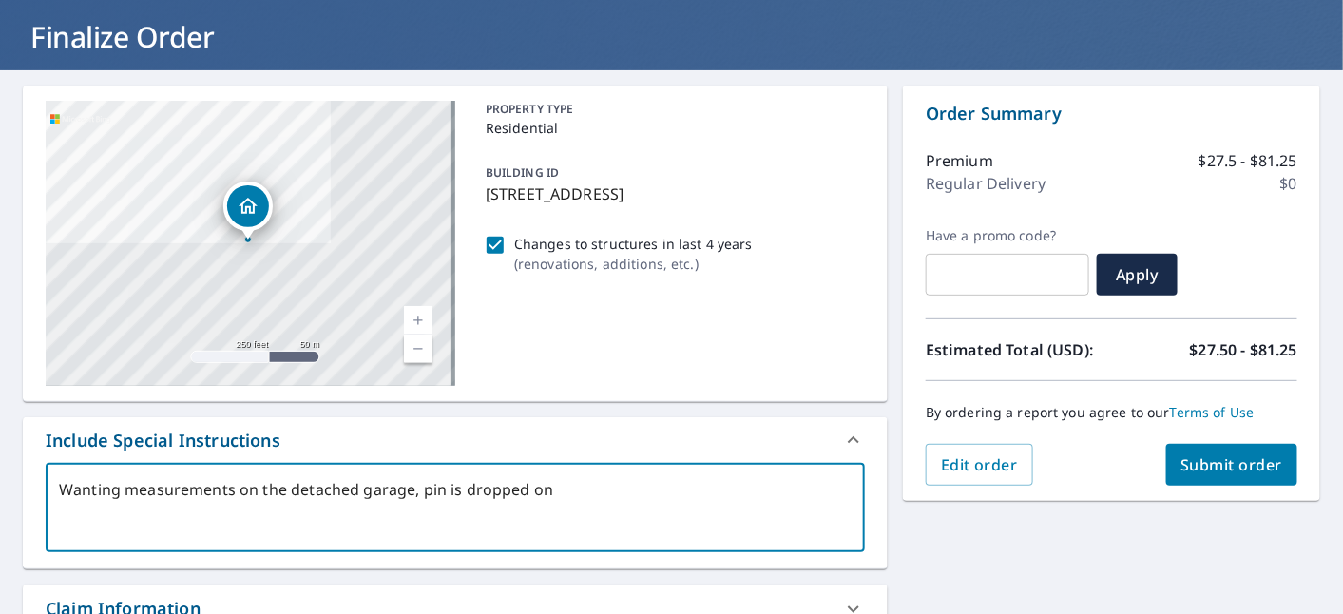
type textarea "Wanting measurements on the detached garage, pin is dropped on"
type textarea "x"
type textarea "Wanting measurements on the detached garage, pin is dropped on t"
type textarea "x"
type textarea "Wanting measurements on the detached garage, pin is dropped on th"
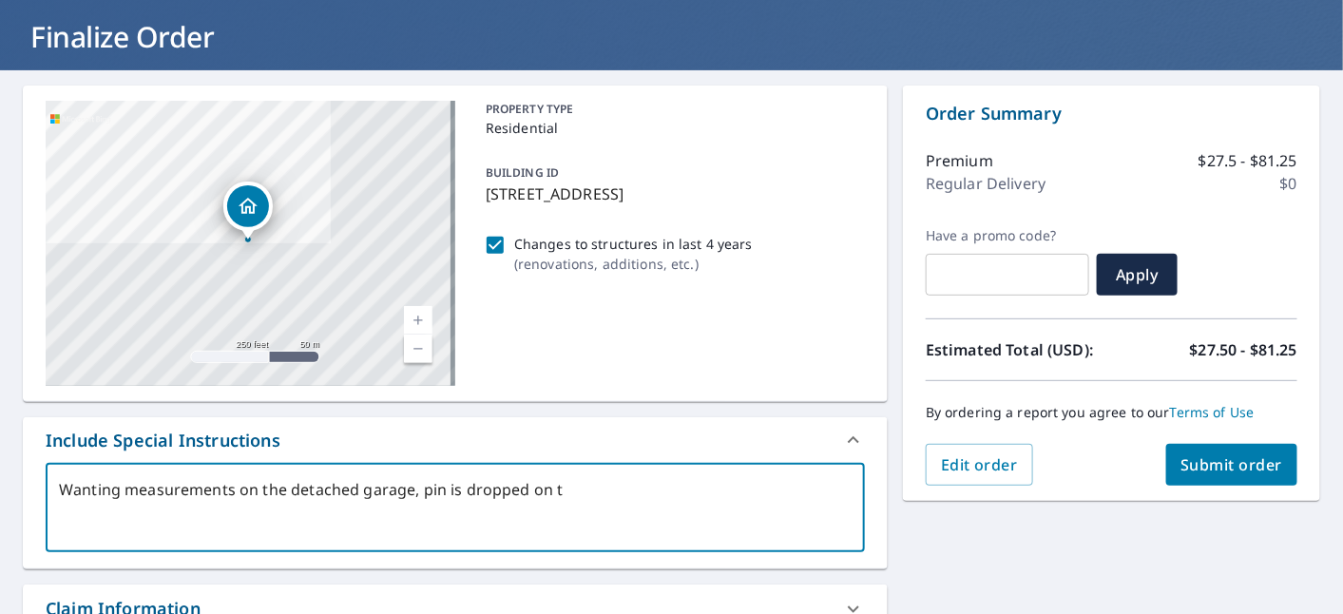
type textarea "x"
type textarea "Wanting measurements on the detached garage, pin is dropped on the"
type textarea "x"
type textarea "Wanting measurements on the detached garage, pin is dropped on the"
type textarea "x"
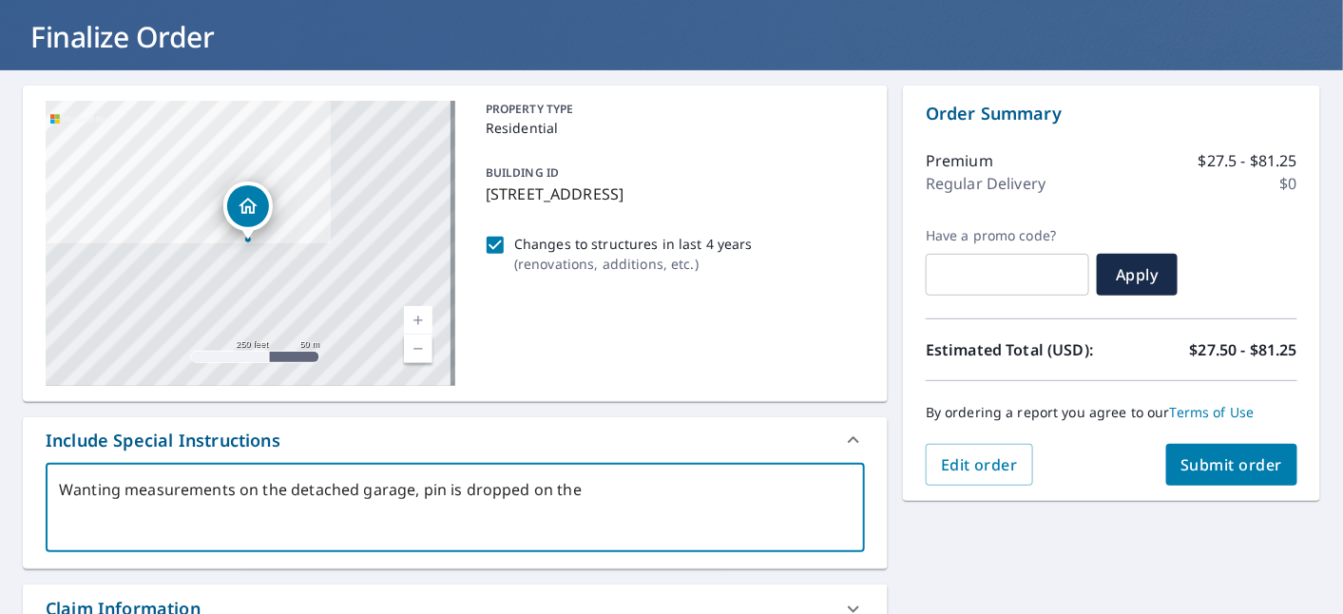
type textarea "Wanting measurements on the detached garage, pin is dropped on the b"
type textarea "x"
type textarea "Wanting measurements on the detached garage, pin is dropped on the bu"
type textarea "x"
type textarea "Wanting measurements on the detached garage, pin is dropped on the [PERSON_NAME]"
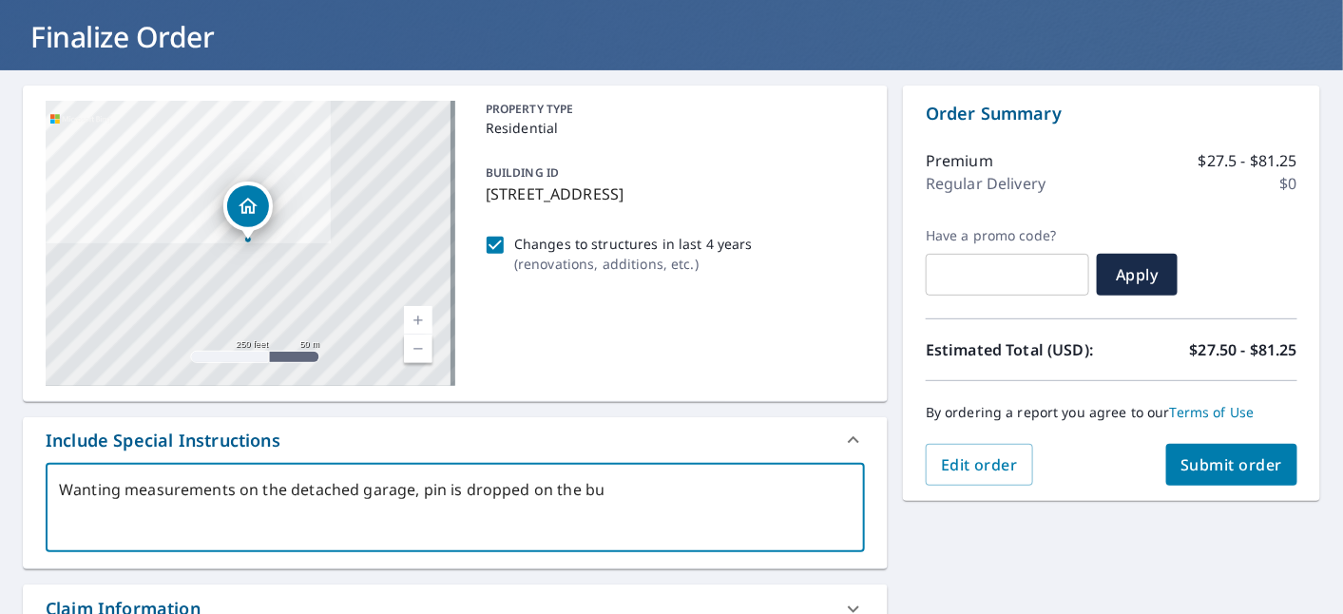
type textarea "x"
type textarea "Wanting measurements on the detached garage, pin is dropped on the buil"
type textarea "x"
type textarea "Wanting measurements on the detached garage, pin is dropped on the build"
type textarea "x"
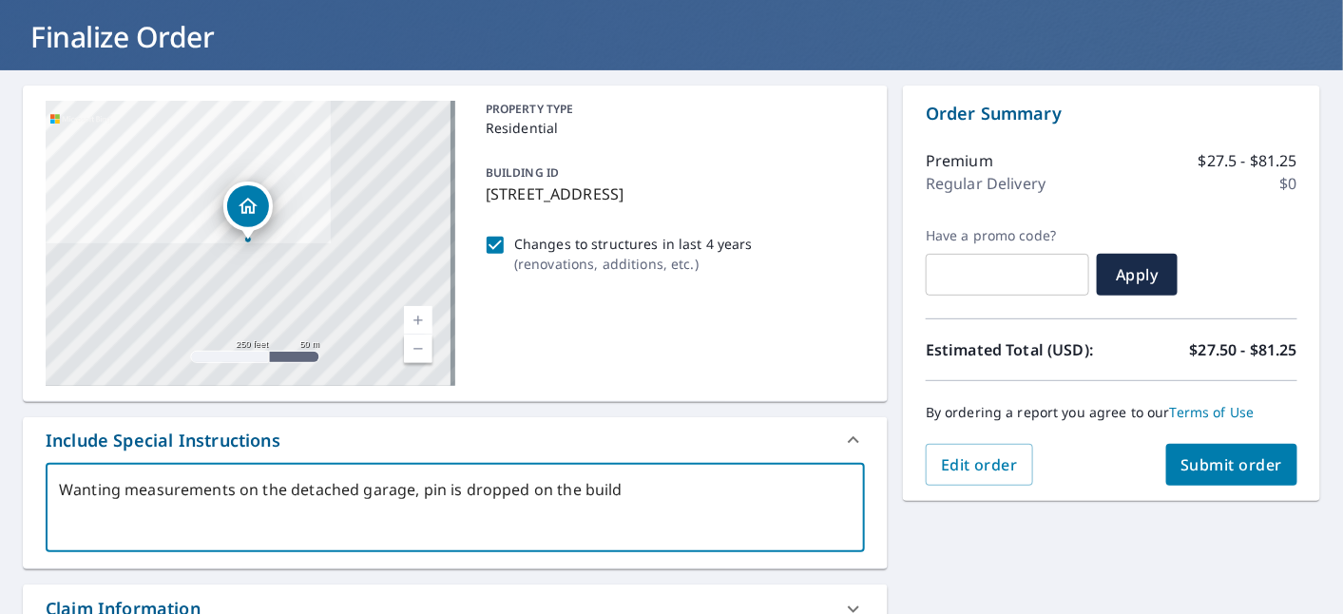
type textarea "Wanting measurements on the detached garage, pin is dropped on the buildi"
type textarea "x"
type textarea "Wanting measurements on the detached garage, pin is dropped on the buildin"
type textarea "x"
type textarea "Wanting measurements on the detached garage, pin is dropped on the building"
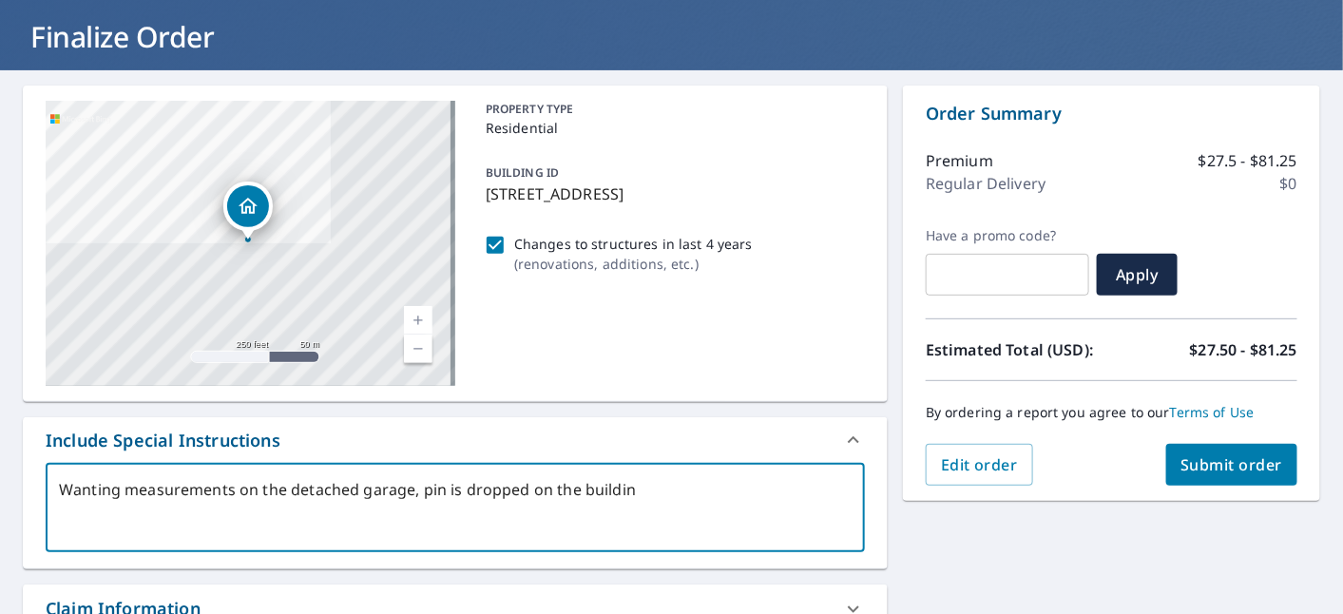
type textarea "x"
type textarea "Wanting measurements on the detached garage, pin is dropped on the building."
type textarea "x"
type textarea "Wanting measurements on the detached garage, pin is dropped on the building."
type textarea "x"
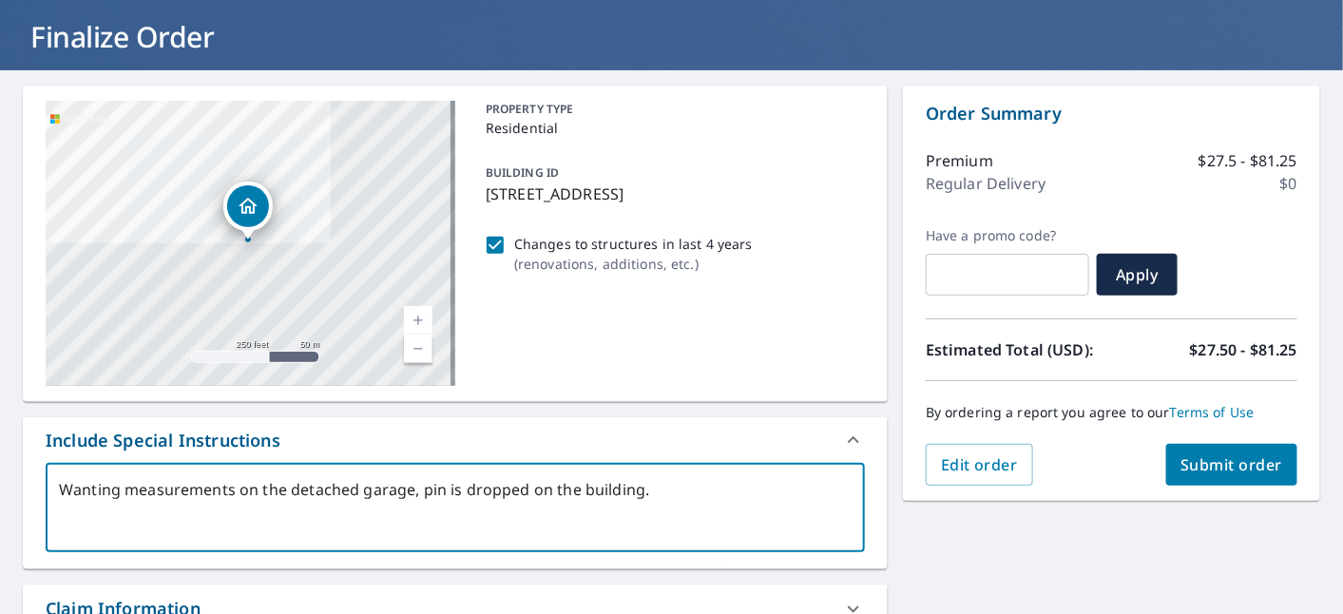
type textarea "Wanting measurements on the detached garage, pin is dropped on the building."
type textarea "x"
type textarea "Wanting measurements on the detached garage, pin is dropped on the building. A"
type textarea "x"
type textarea "Wanting measurements on the detached garage, pin is dropped on the building. Ap"
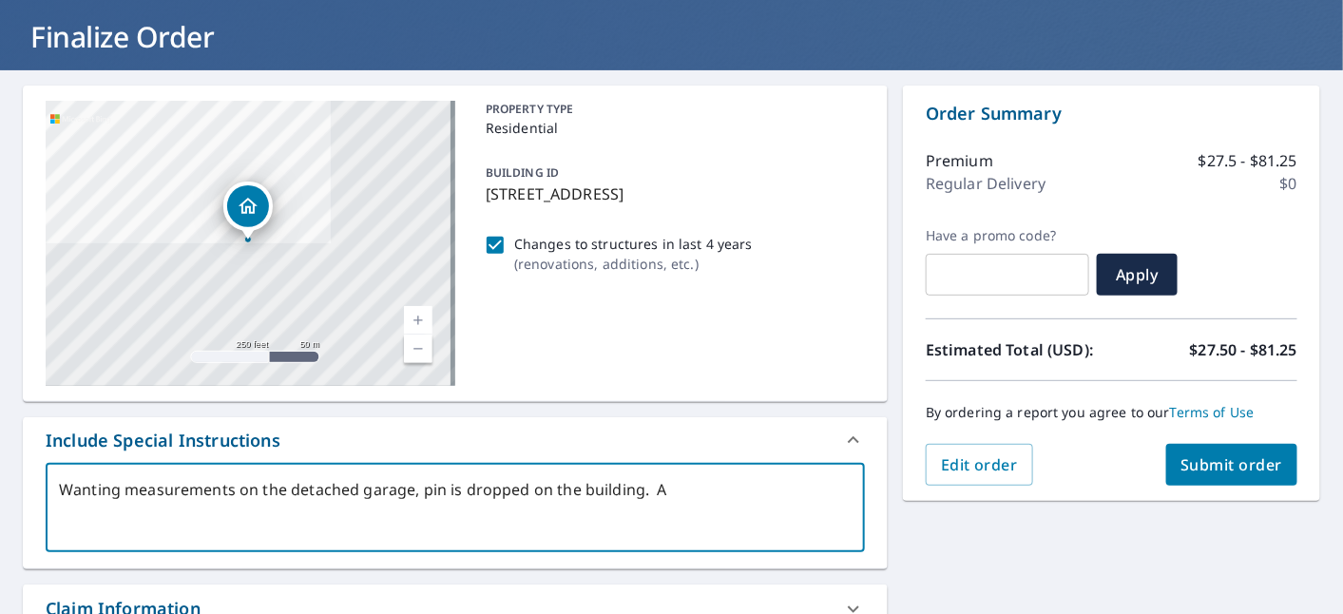
type textarea "x"
type textarea "Wanting measurements on the detached garage, pin is dropped on the building. App"
type textarea "x"
type textarea "Wanting measurements on the detached garage, pin is dropped on the building. Ap…"
type textarea "x"
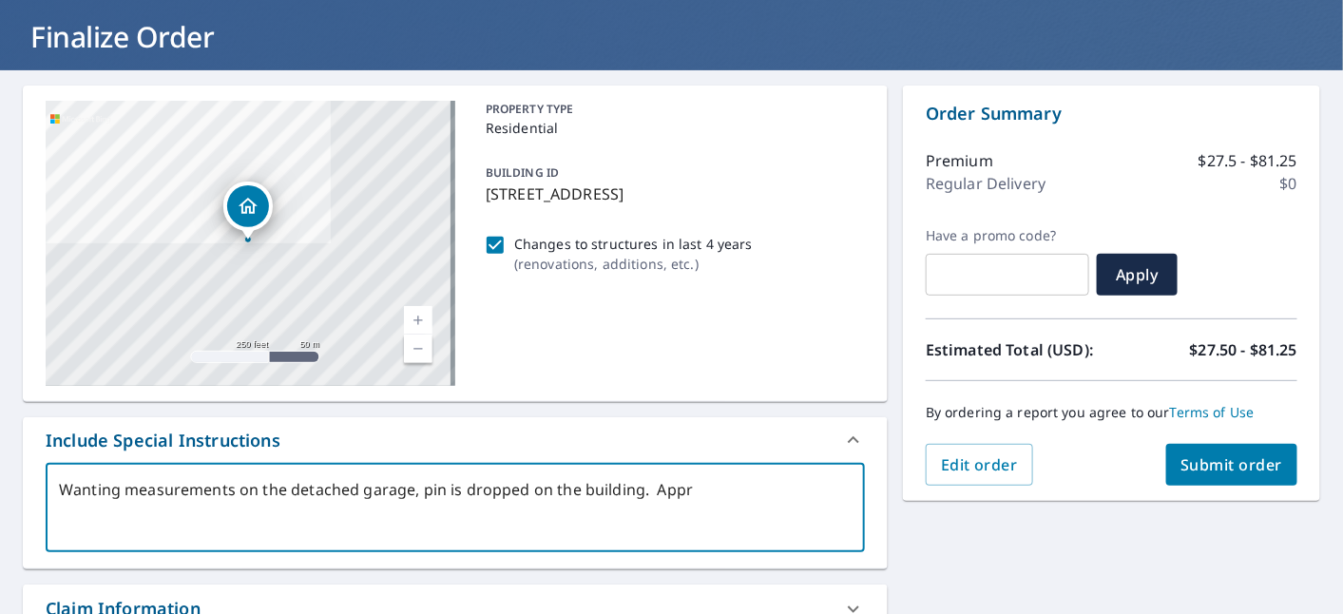
type textarea "Wanting measurements on the detached garage, pin is dropped on the building. Ap…"
type textarea "x"
type textarea "Wanting measurements on the detached garage, pin is dropped on the building. Ap…"
type textarea "x"
type textarea "Wanting measurements on the detached garage, pin is dropped on the building. Ap…"
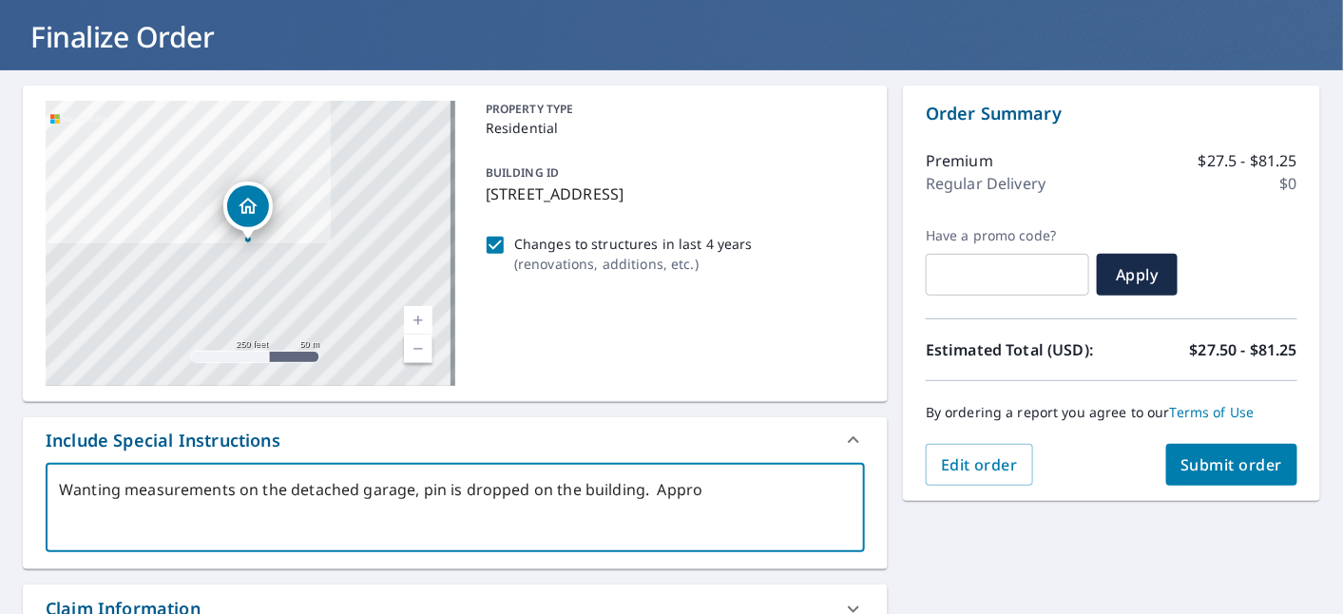
type textarea "x"
type textarea "Wanting measurements on the detached garage, pin is dropped on the building. Ap…"
type textarea "x"
type textarea "Wanting measurements on the detached garage, pin is dropped on the building. Ap…"
type textarea "x"
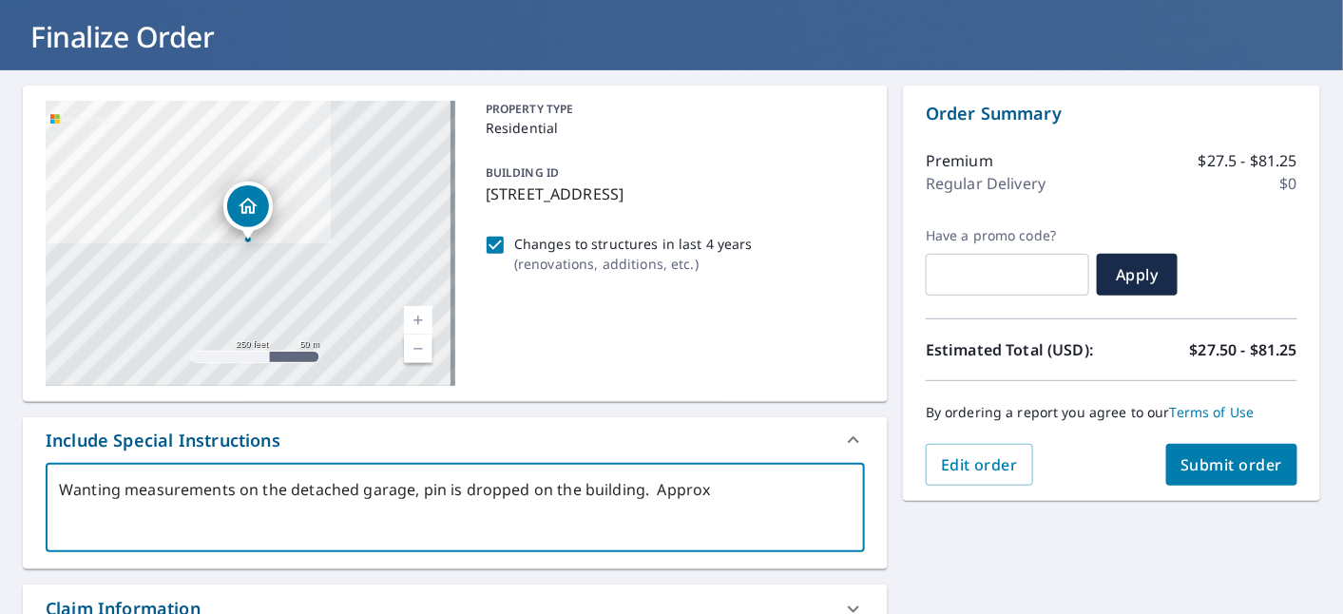
type textarea "Wanting measurements on the detached garage, pin is dropped on the building. Ap…"
type textarea "x"
type textarea "Wanting measurements on the detached garage, pin is dropped on the building. Ap…"
type textarea "x"
type textarea "Wanting measurements on the detached garage, pin is dropped on the building. Ap…"
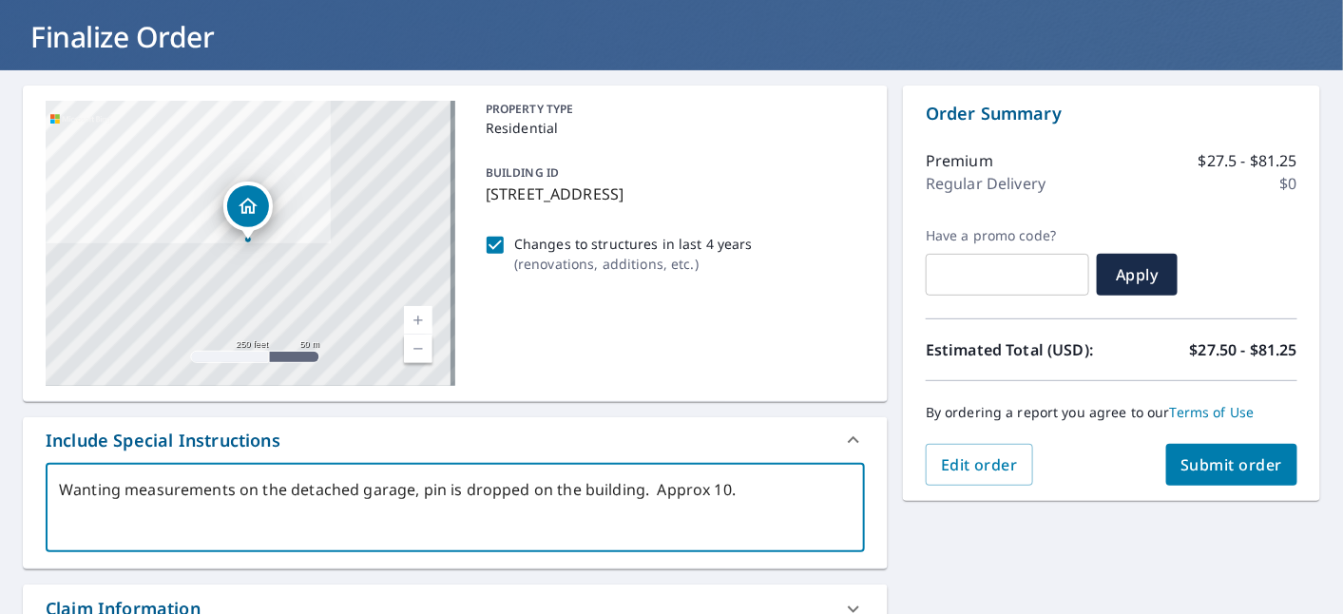
type textarea "x"
type textarea "Wanting measurements on the detached garage, pin is dropped on the building. Ap…"
type textarea "x"
type textarea "Wanting measurements on the detached garage, pin is dropped on the building. Ap…"
type textarea "x"
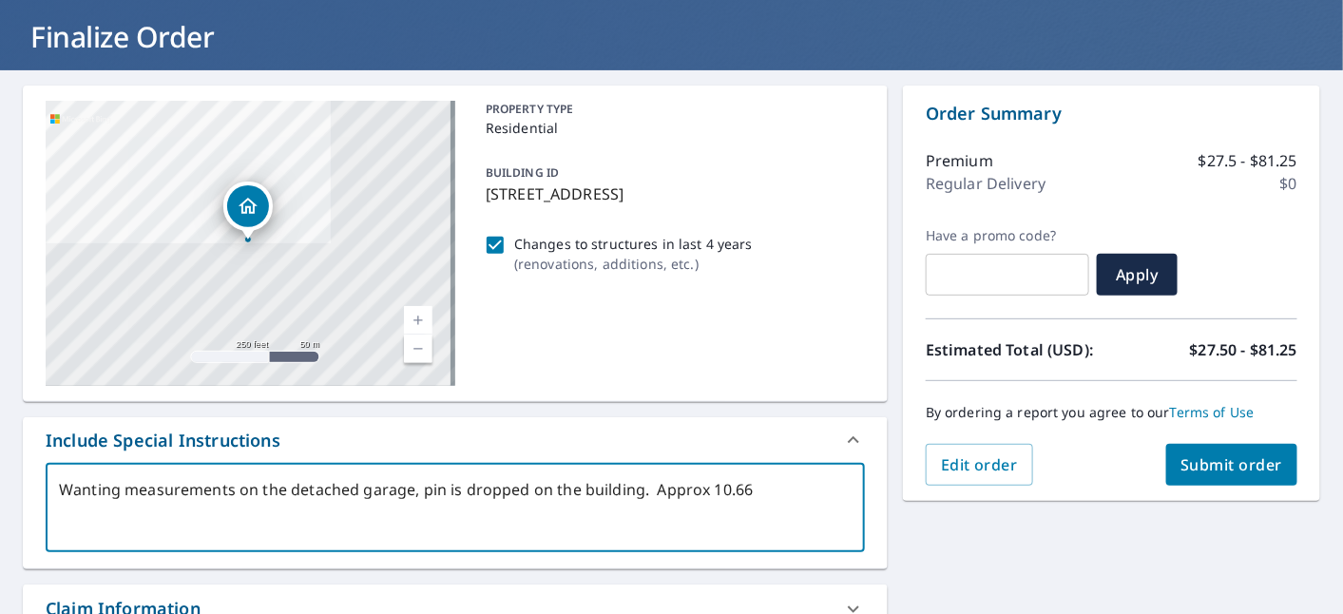
type textarea "Wanting measurements on the detached garage, pin is dropped on the building. Ap…"
type textarea "x"
type textarea "Wanting measurements on the detached garage, pin is dropped on the building. Ap…"
type textarea "x"
type textarea "Wanting measurements on the detached garage, pin is dropped on the building. Ap…"
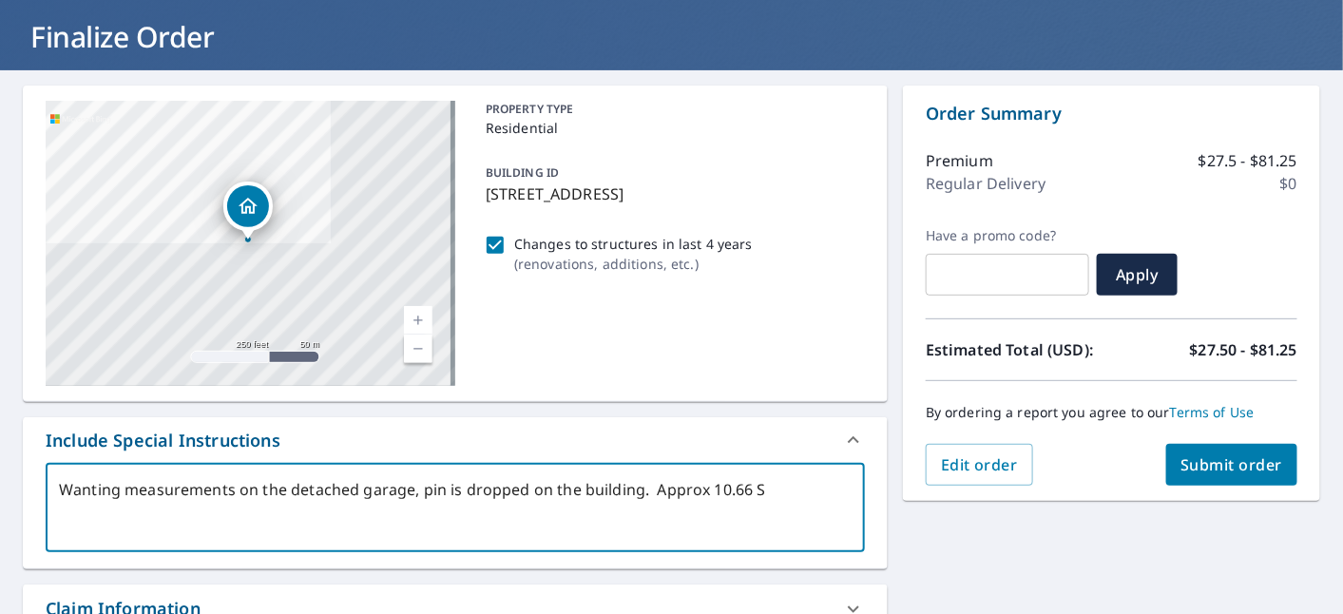
type textarea "x"
click at [1197, 460] on span "Submit order" at bounding box center [1233, 464] width 102 height 21
